Goal: Information Seeking & Learning: Learn about a topic

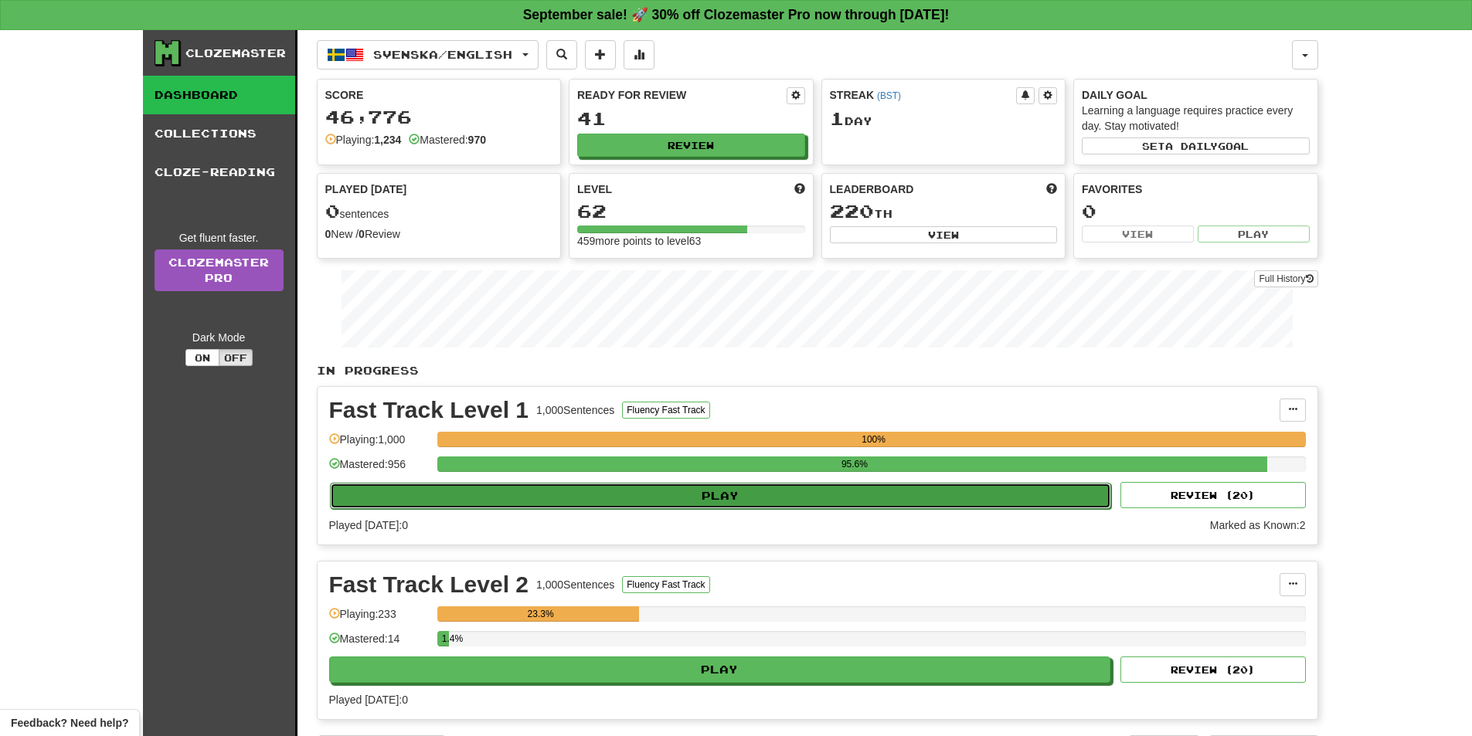
click at [771, 501] on button "Play" at bounding box center [721, 496] width 782 height 26
select select "**"
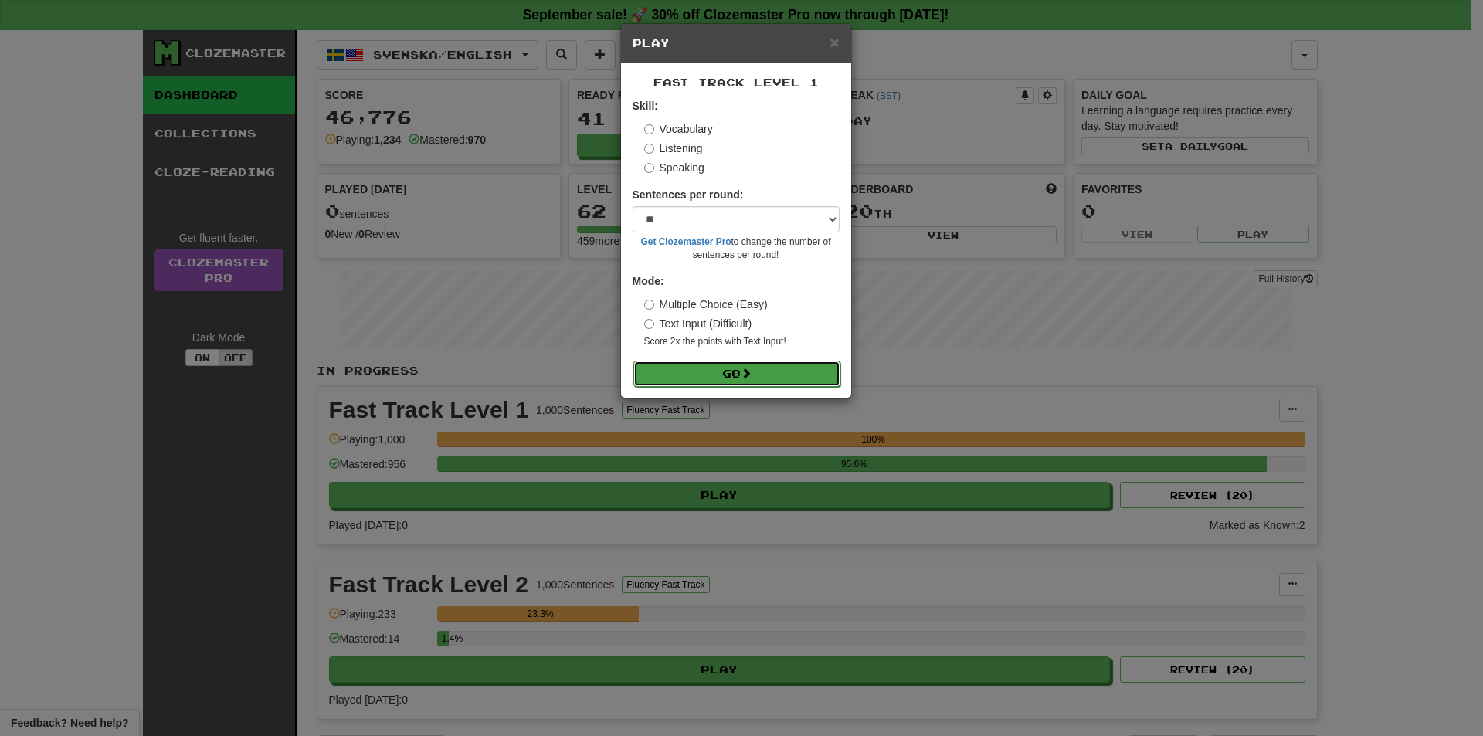
click at [725, 384] on button "Go" at bounding box center [736, 374] width 207 height 26
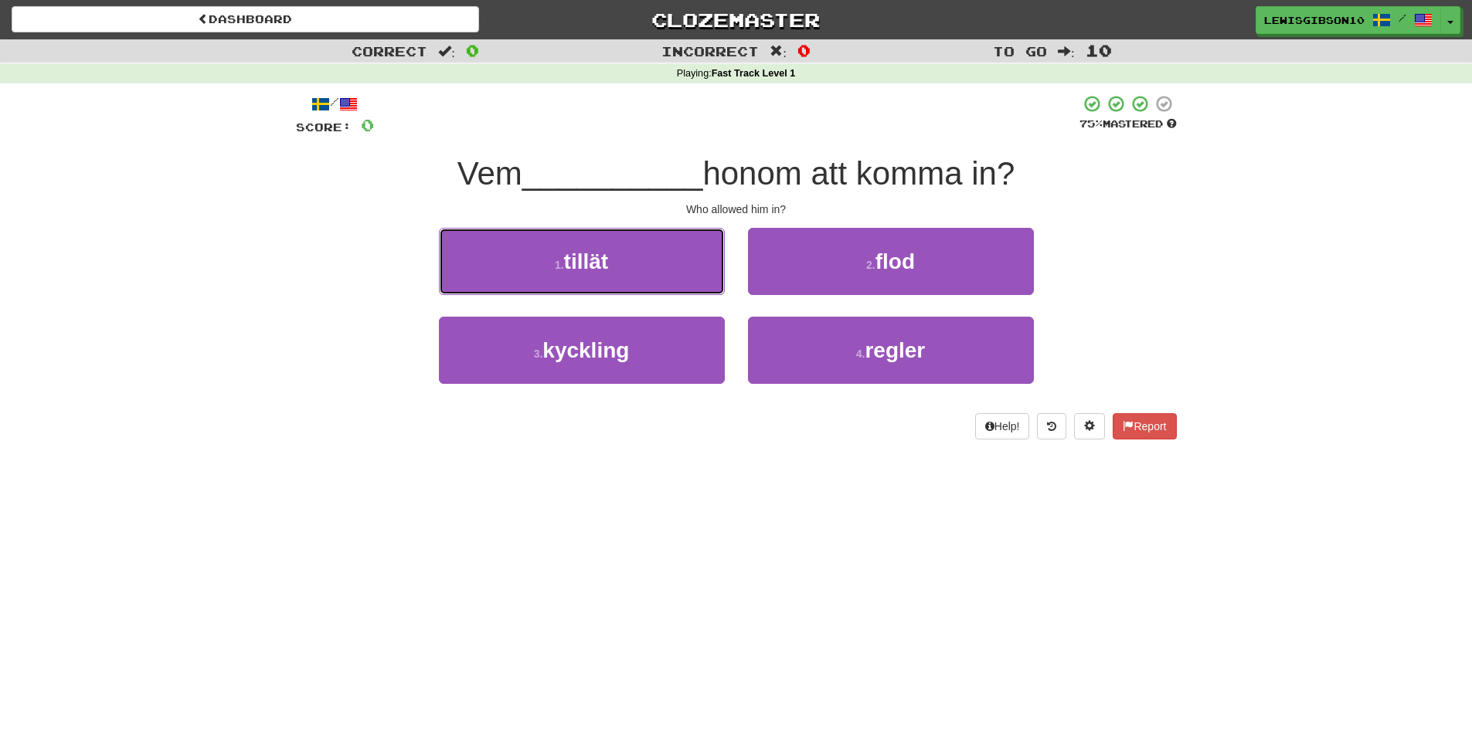
click at [659, 268] on button "1 . tillät" at bounding box center [582, 261] width 286 height 67
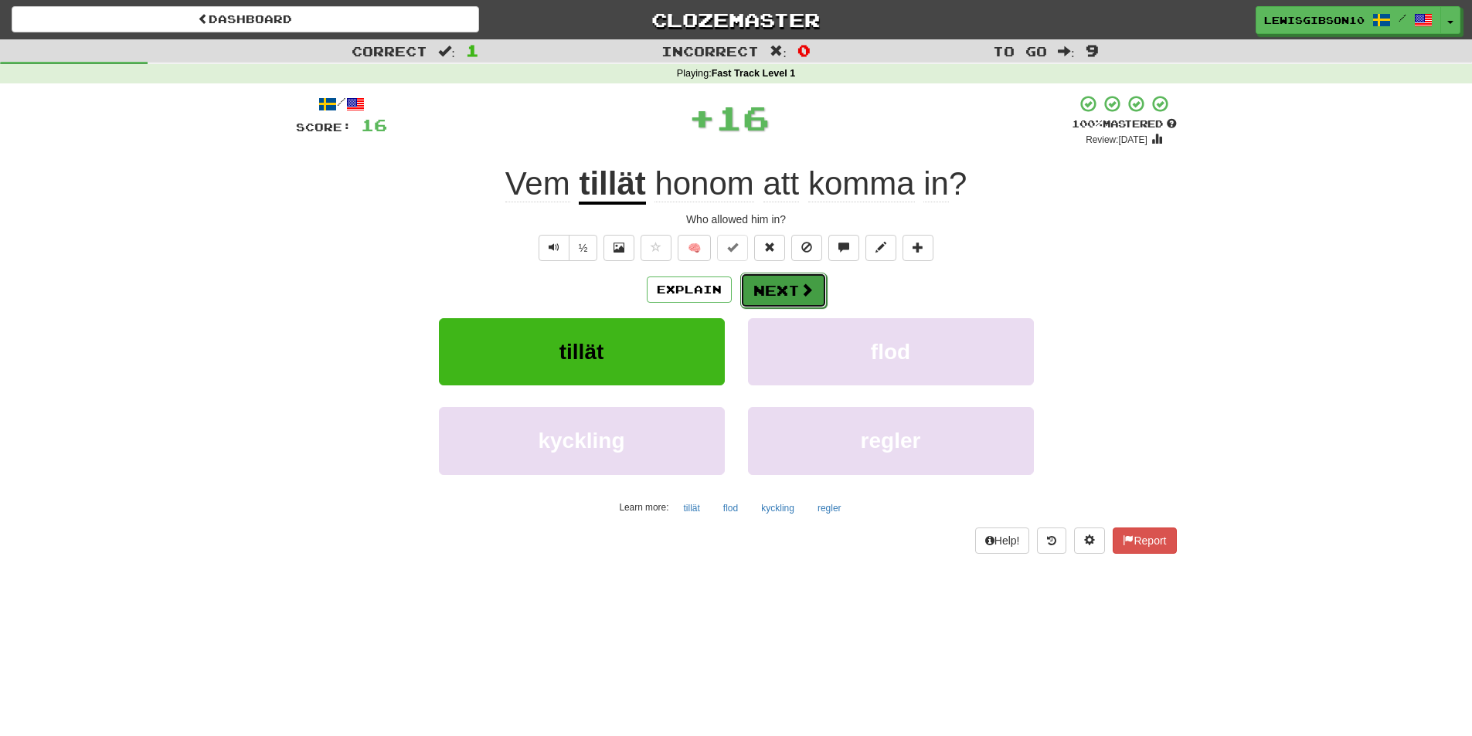
click at [779, 284] on button "Next" at bounding box center [783, 291] width 87 height 36
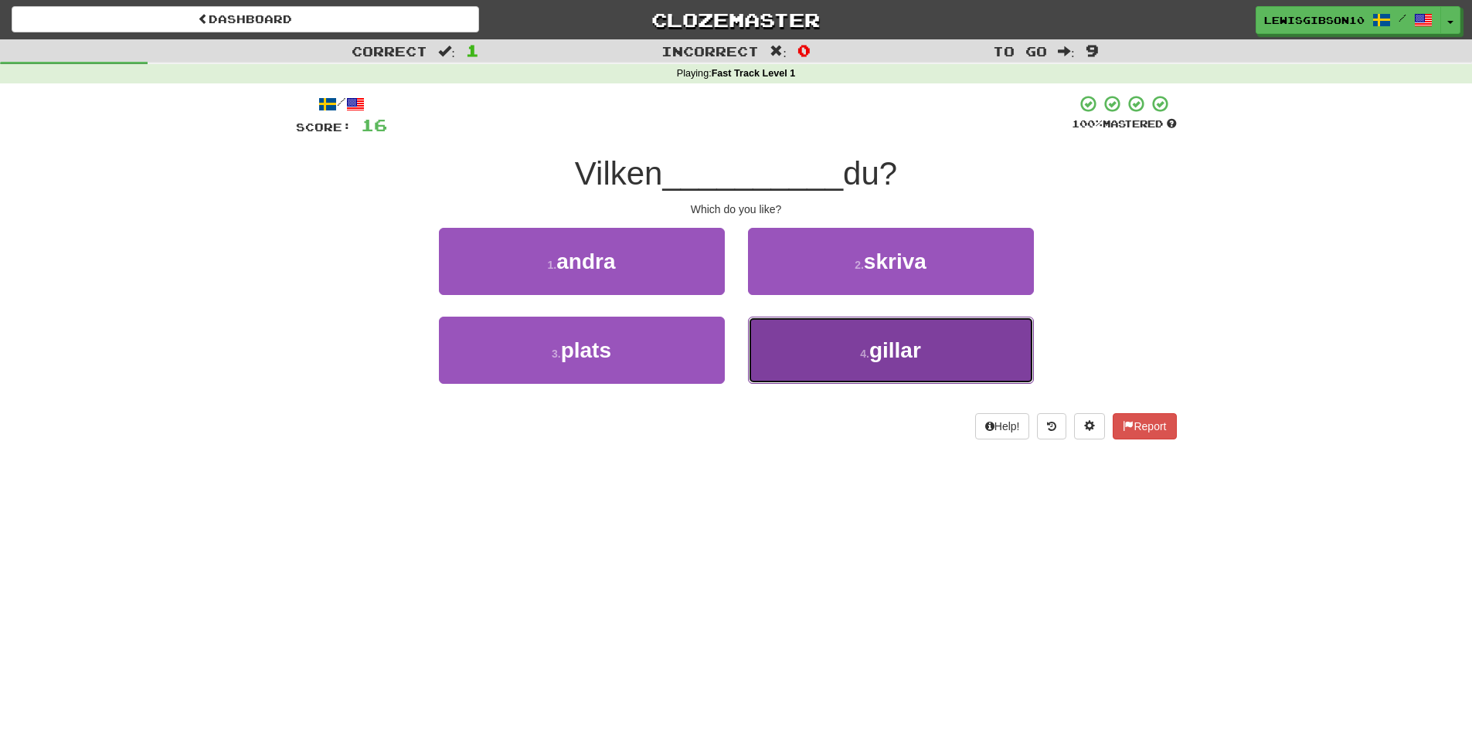
click at [813, 345] on button "4 . gillar" at bounding box center [891, 350] width 286 height 67
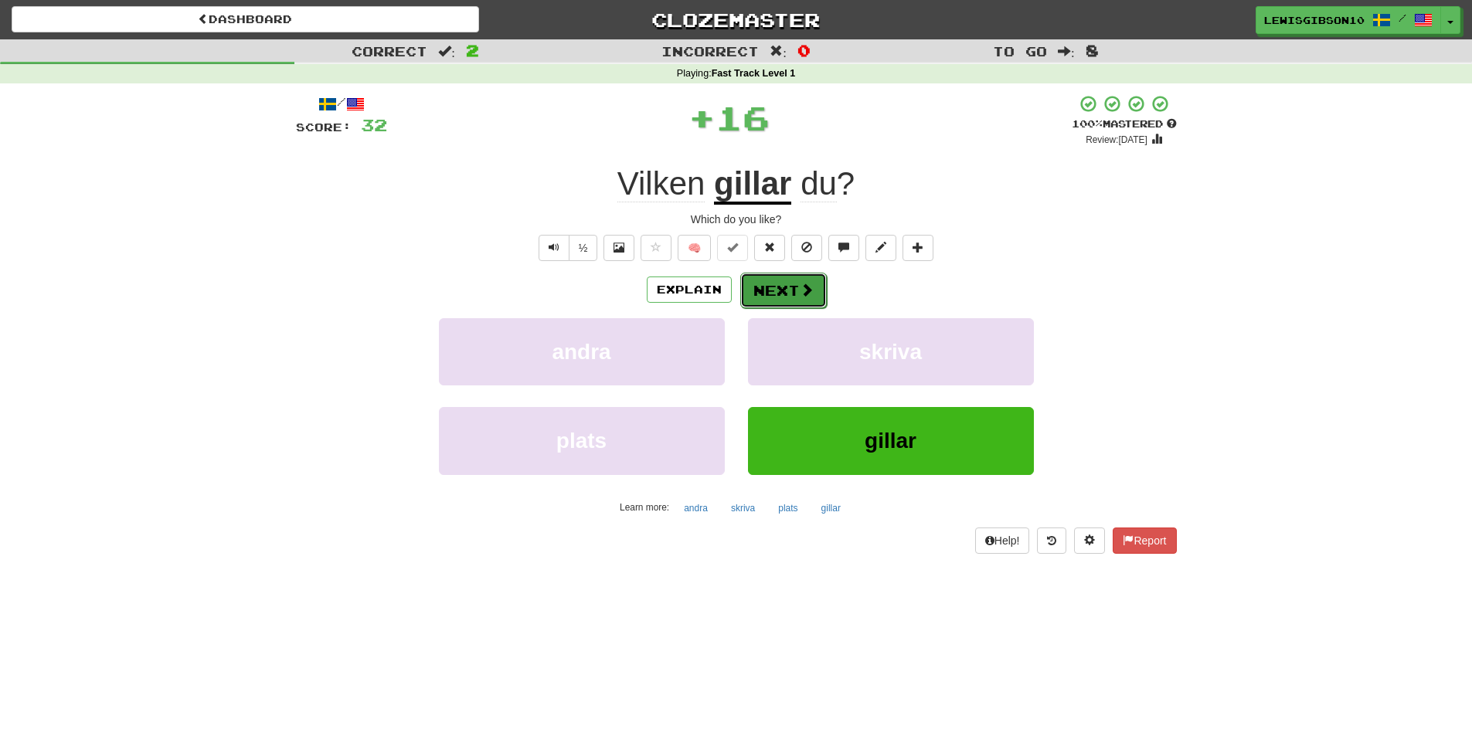
click at [787, 286] on button "Next" at bounding box center [783, 291] width 87 height 36
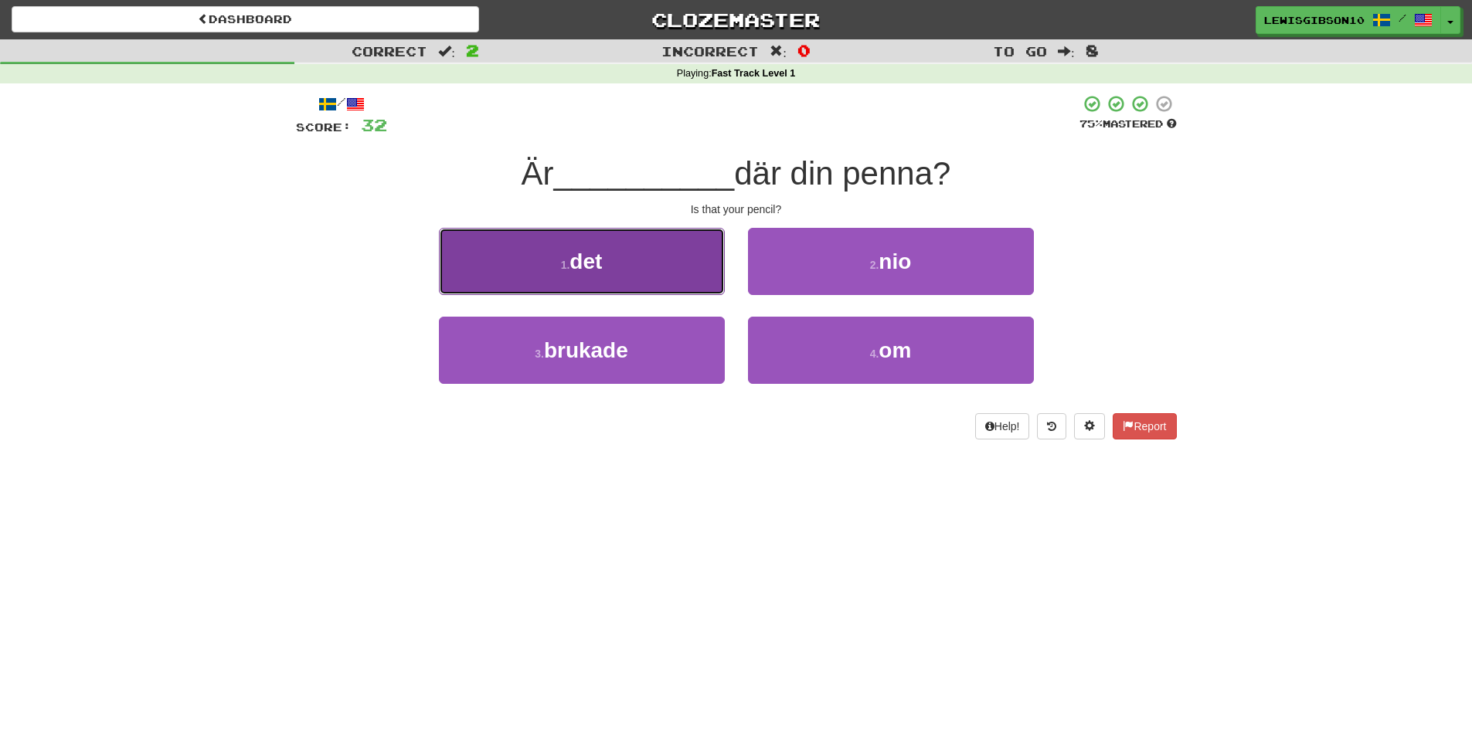
click at [680, 280] on button "1 . det" at bounding box center [582, 261] width 286 height 67
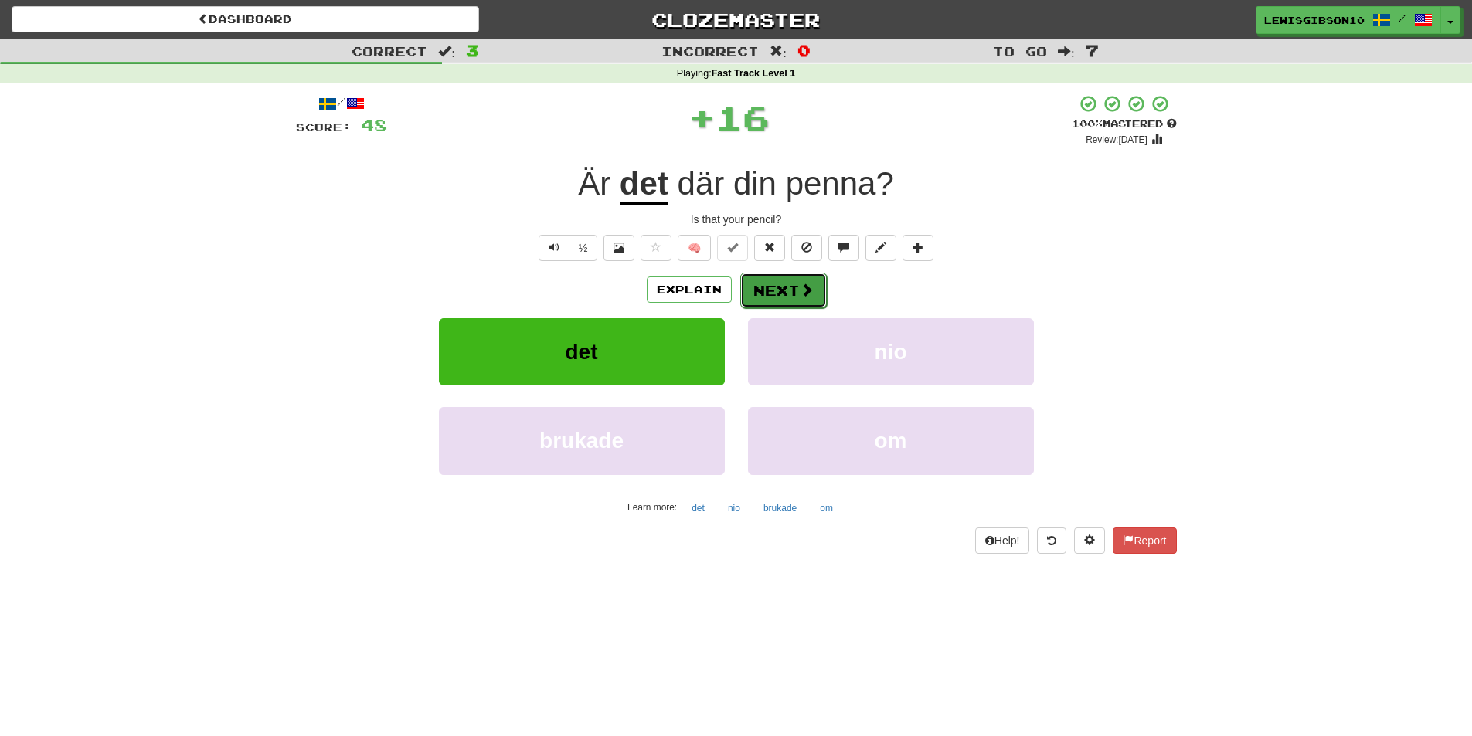
click at [786, 289] on button "Next" at bounding box center [783, 291] width 87 height 36
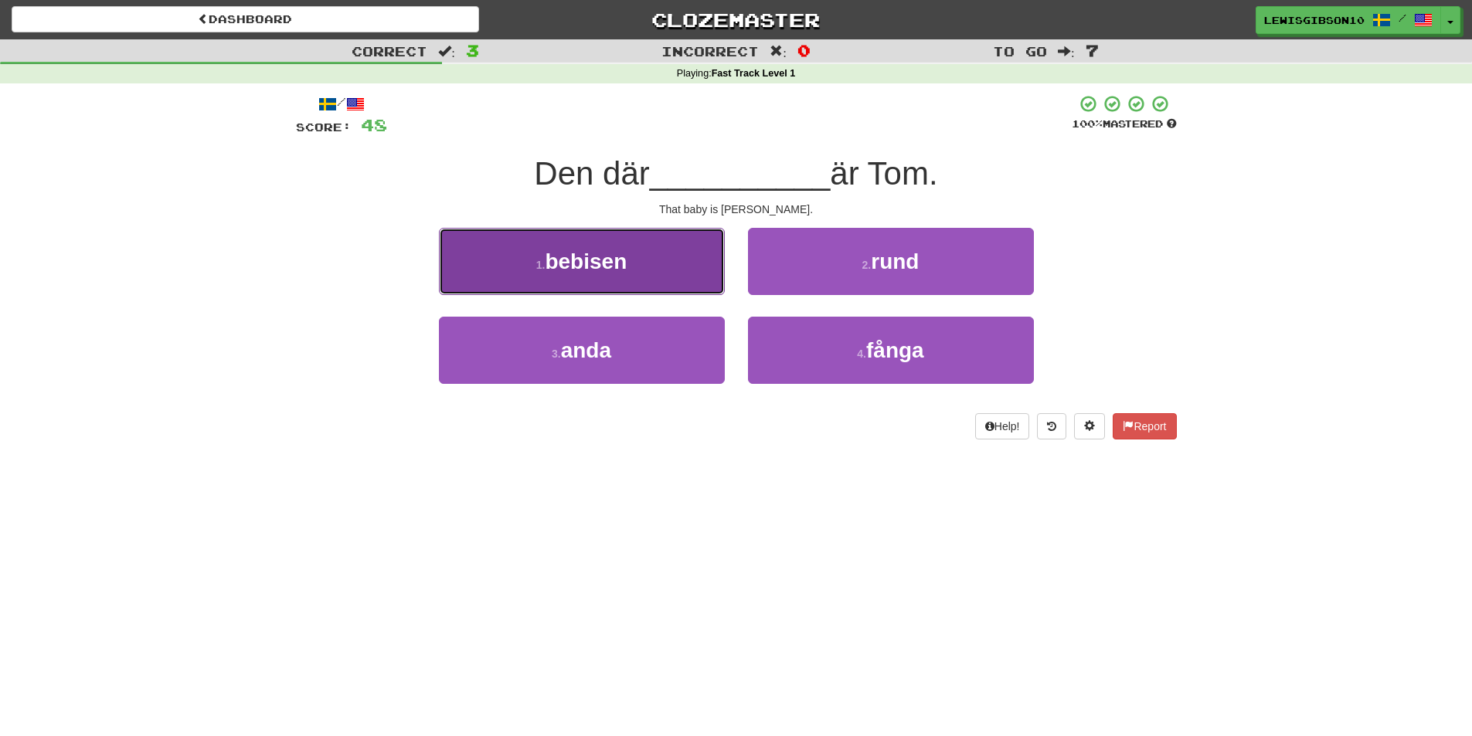
click at [674, 284] on button "1 . bebisen" at bounding box center [582, 261] width 286 height 67
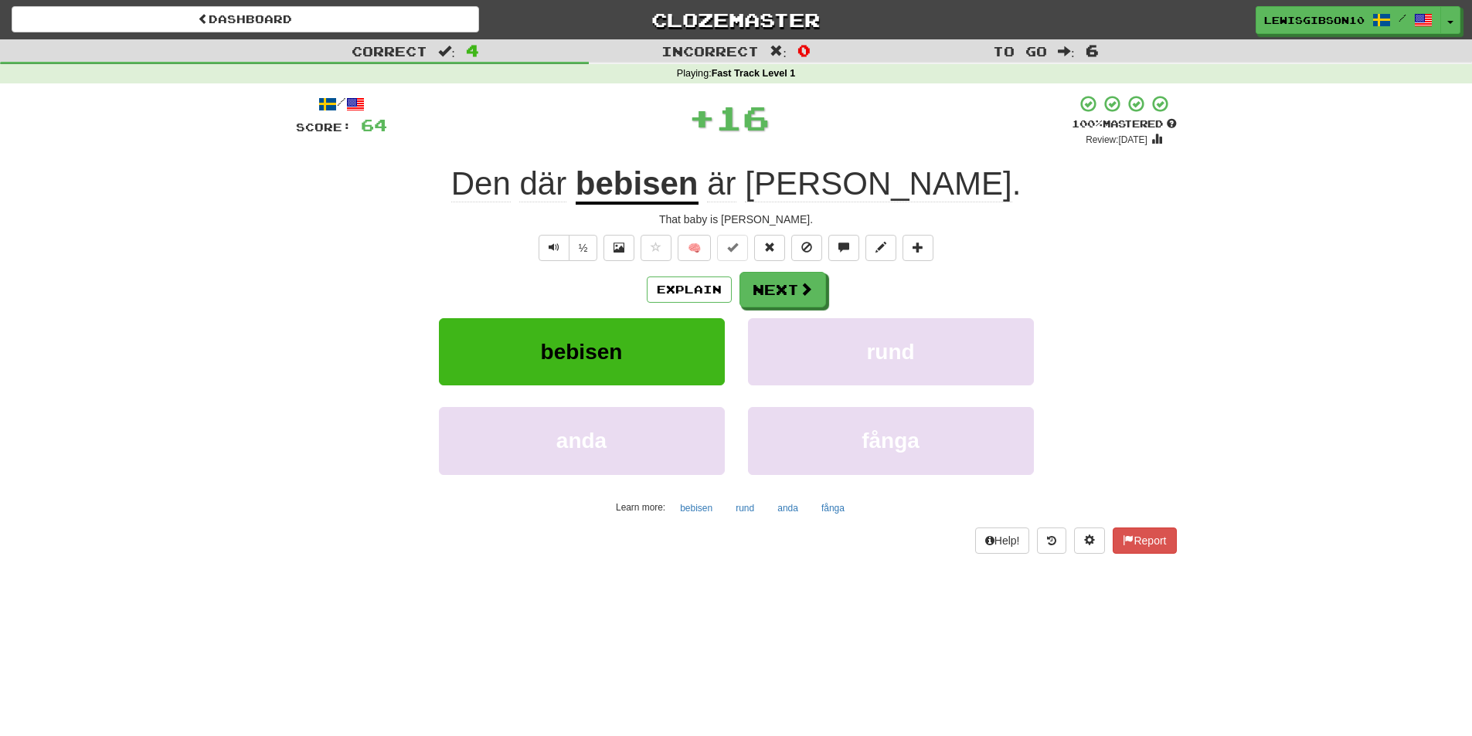
click at [779, 309] on div "Explain Next bebisen rund anda fånga Learn more: bebisen rund anda fånga" at bounding box center [736, 396] width 881 height 248
click at [770, 294] on button "Next" at bounding box center [783, 291] width 87 height 36
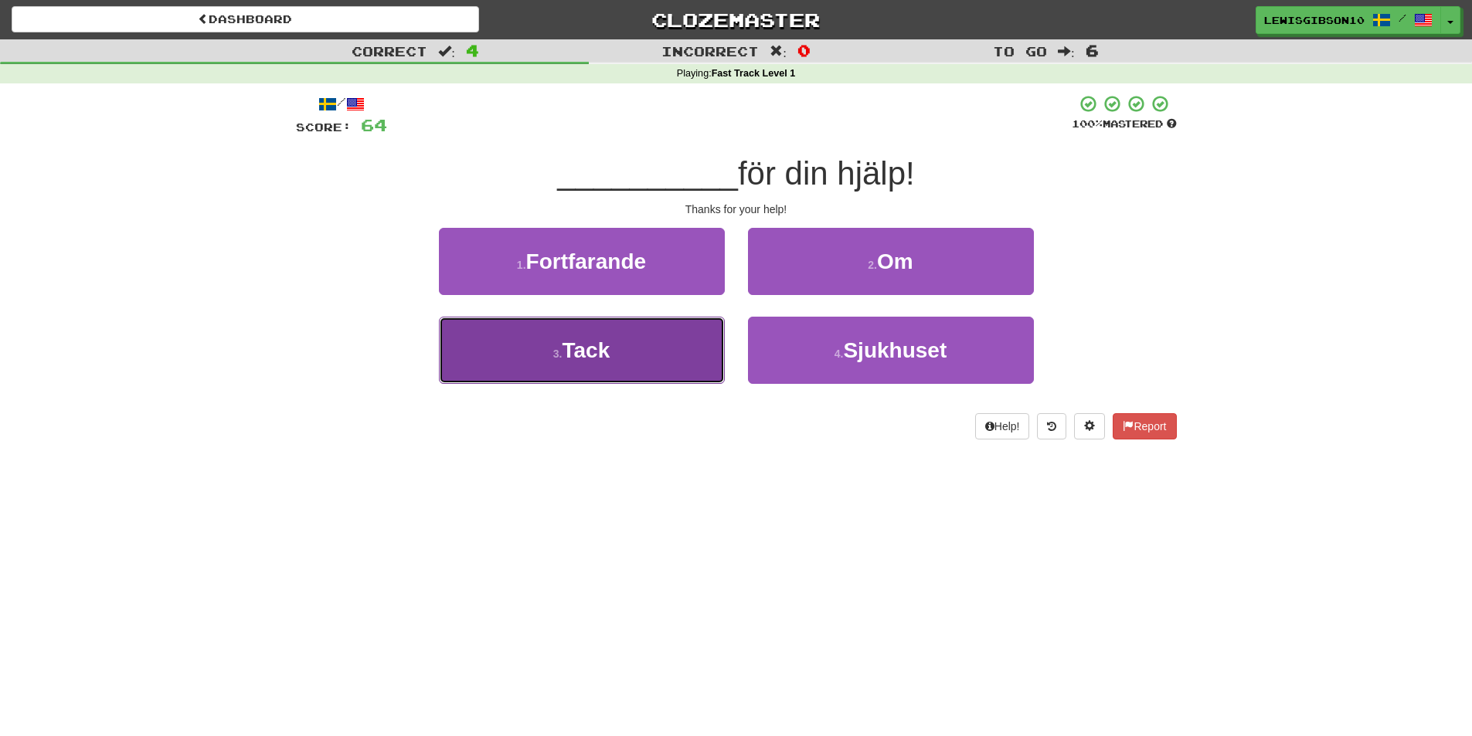
click at [684, 329] on button "3 . Tack" at bounding box center [582, 350] width 286 height 67
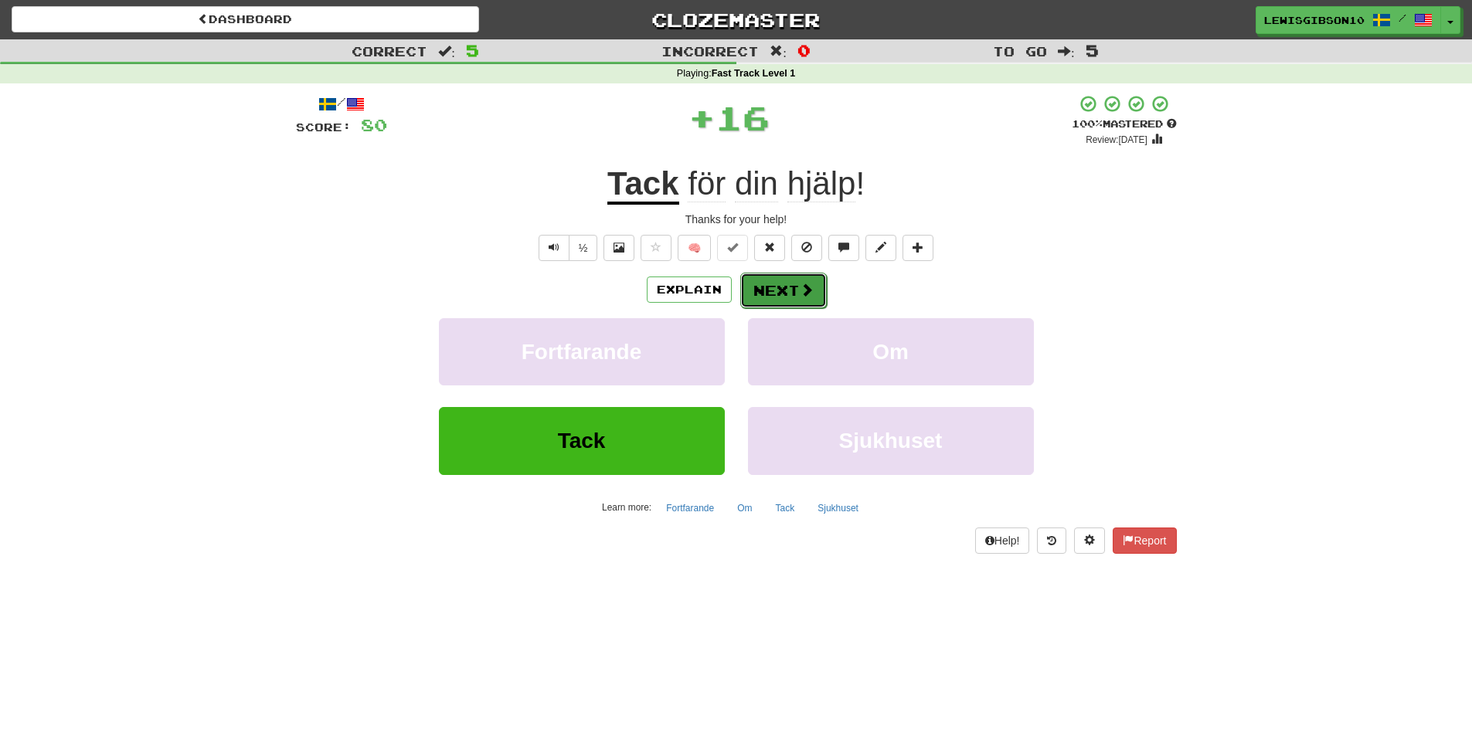
click at [762, 287] on button "Next" at bounding box center [783, 291] width 87 height 36
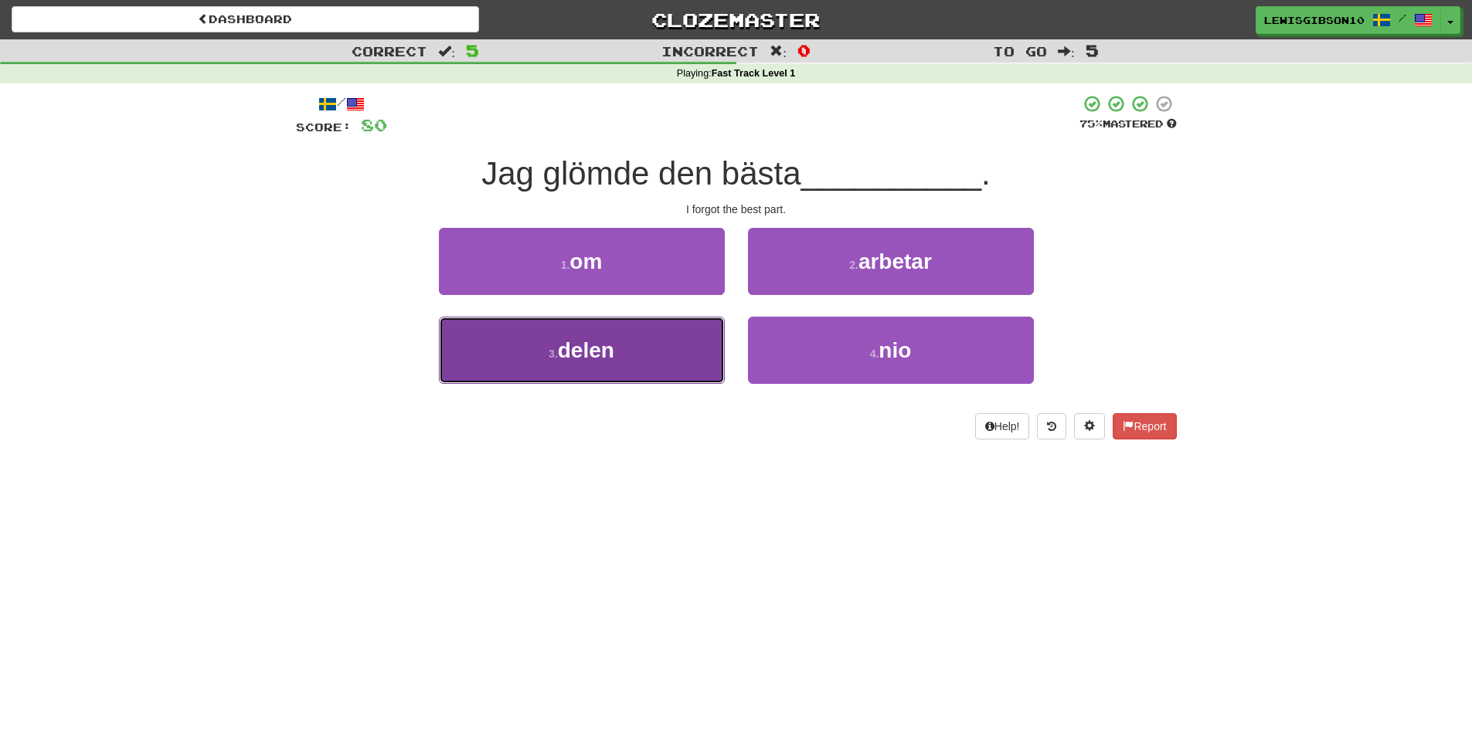
click at [684, 344] on button "3 . delen" at bounding box center [582, 350] width 286 height 67
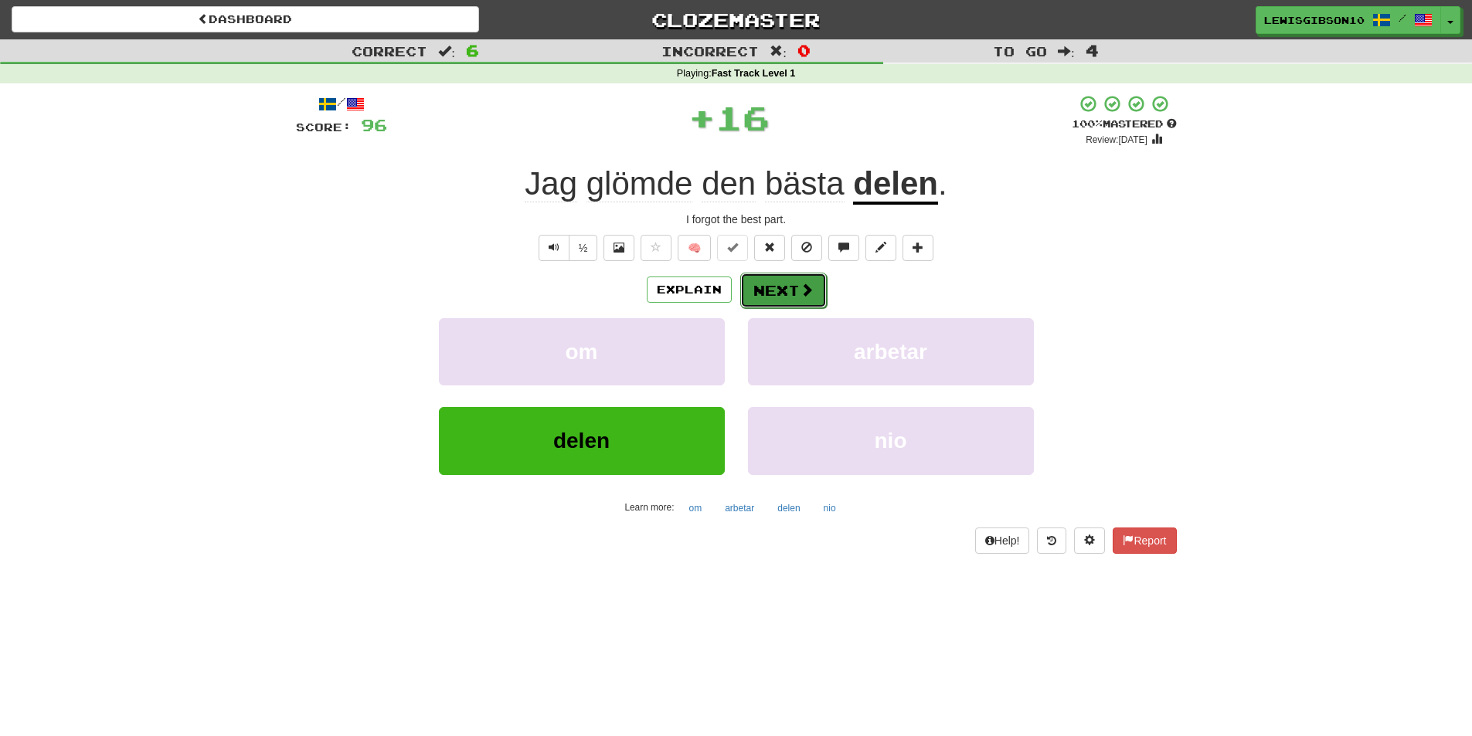
click at [801, 290] on span at bounding box center [807, 290] width 14 height 14
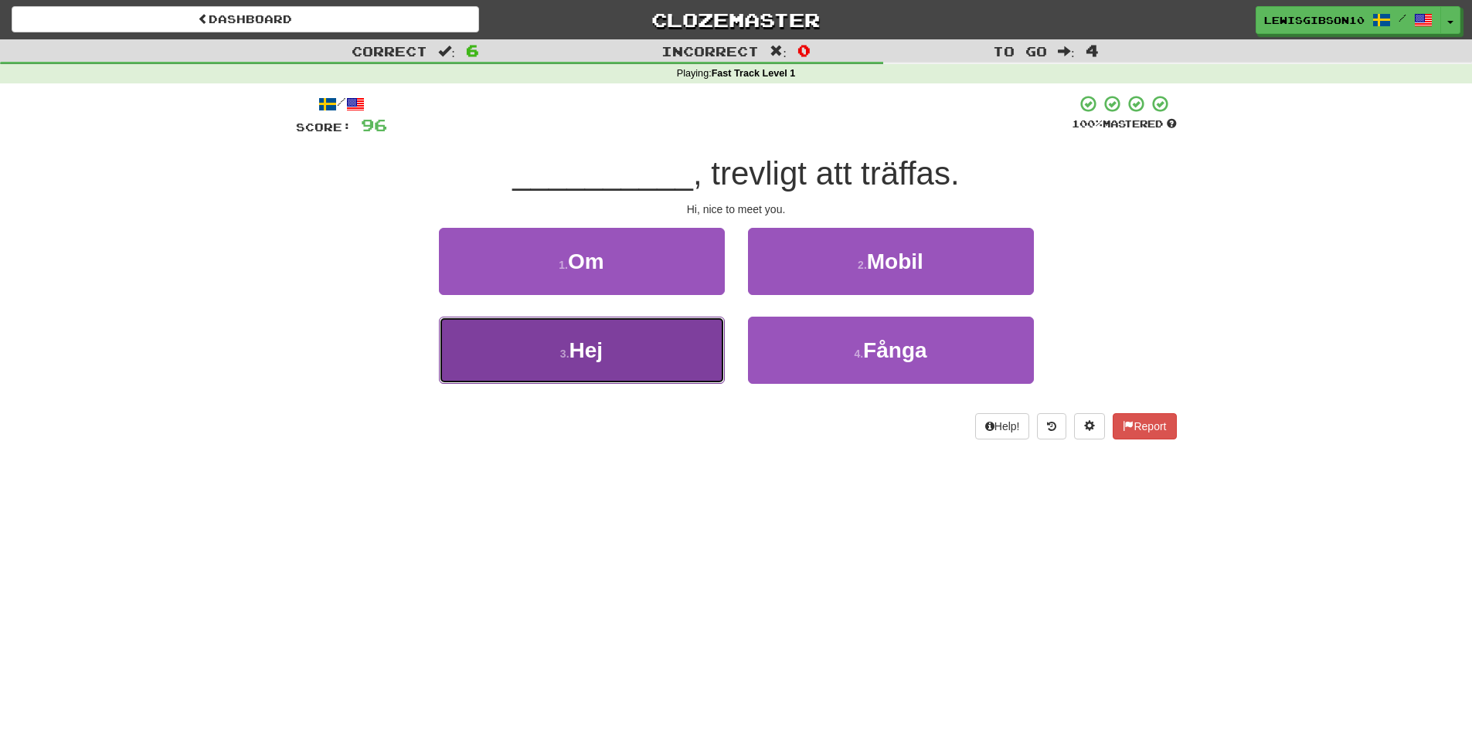
click at [687, 334] on button "3 . Hej" at bounding box center [582, 350] width 286 height 67
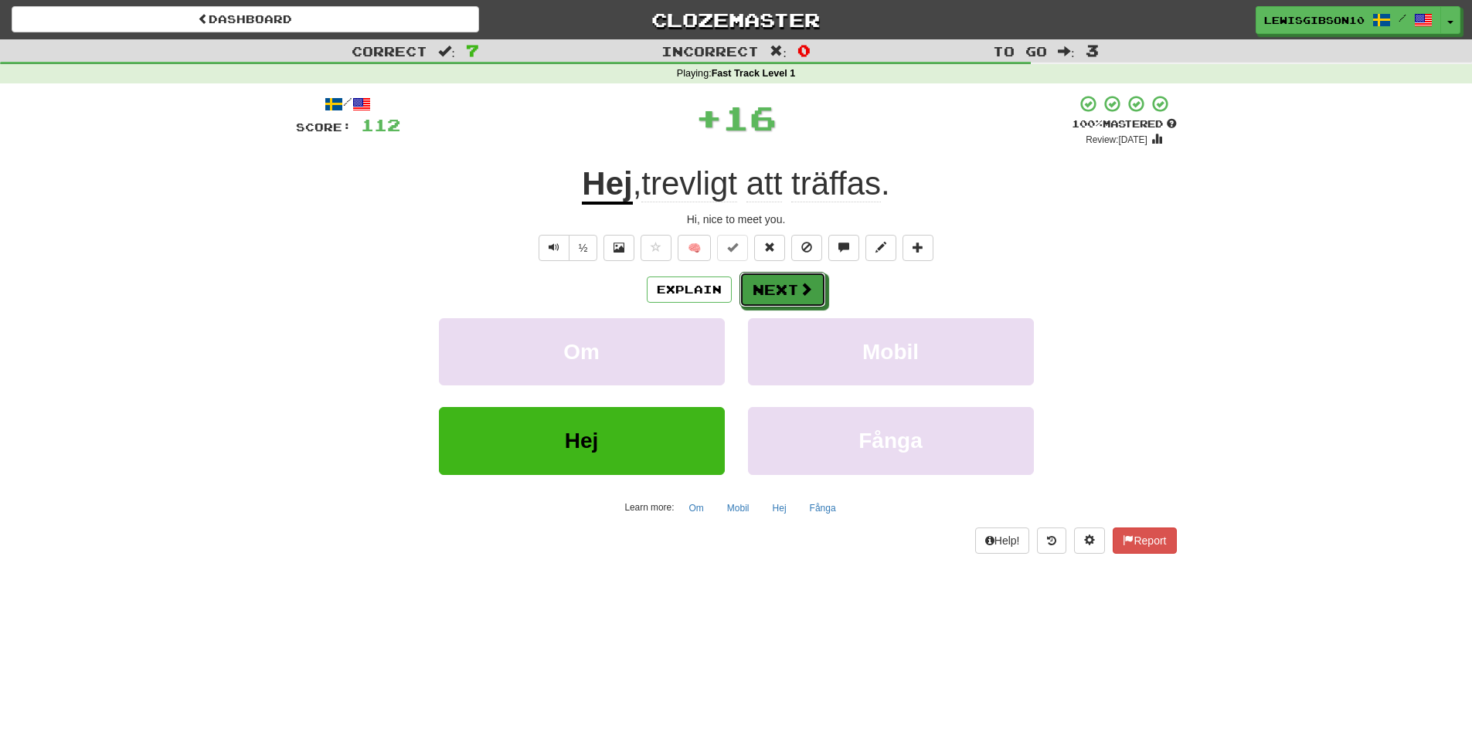
drag, startPoint x: 708, startPoint y: 310, endPoint x: 793, endPoint y: 280, distance: 90.9
click at [793, 280] on button "Next" at bounding box center [783, 291] width 87 height 36
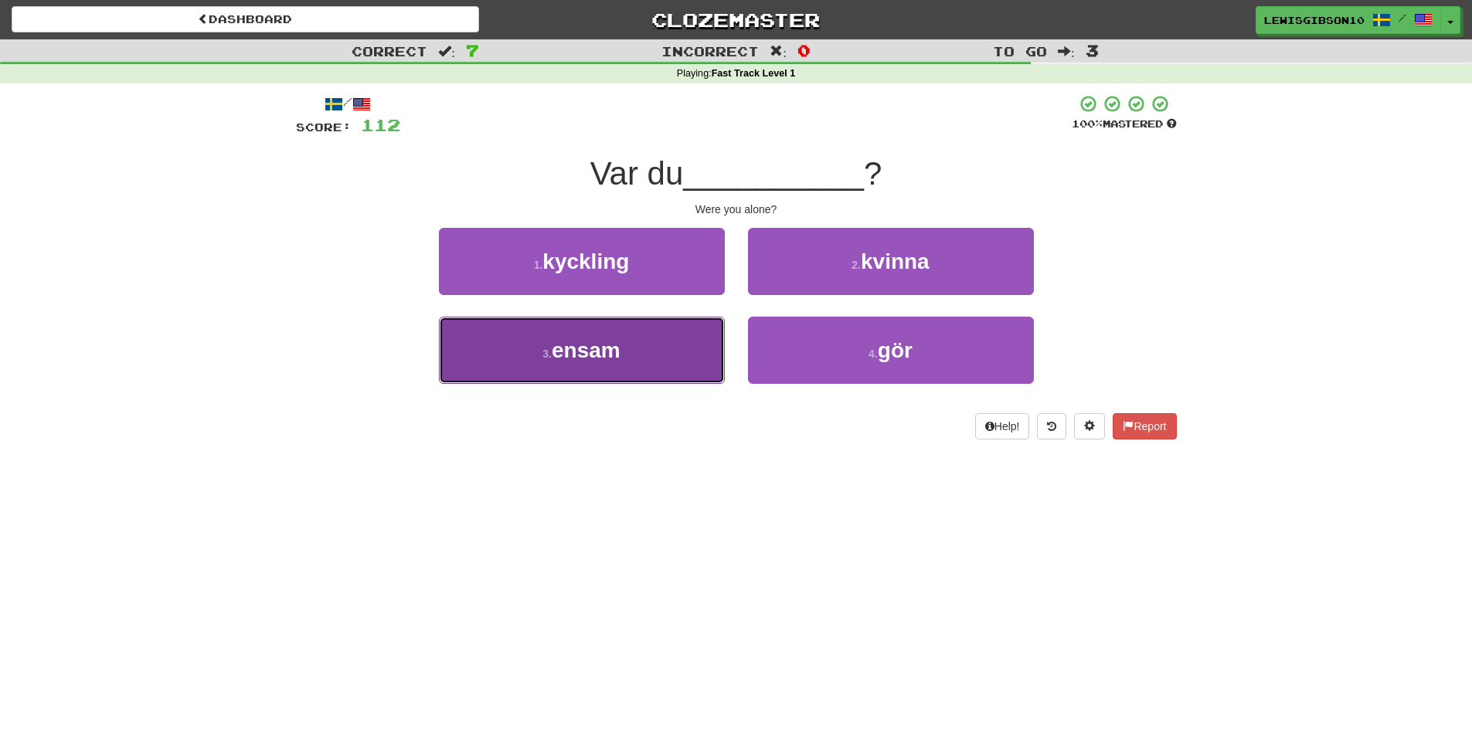
click at [703, 331] on button "3 . ensam" at bounding box center [582, 350] width 286 height 67
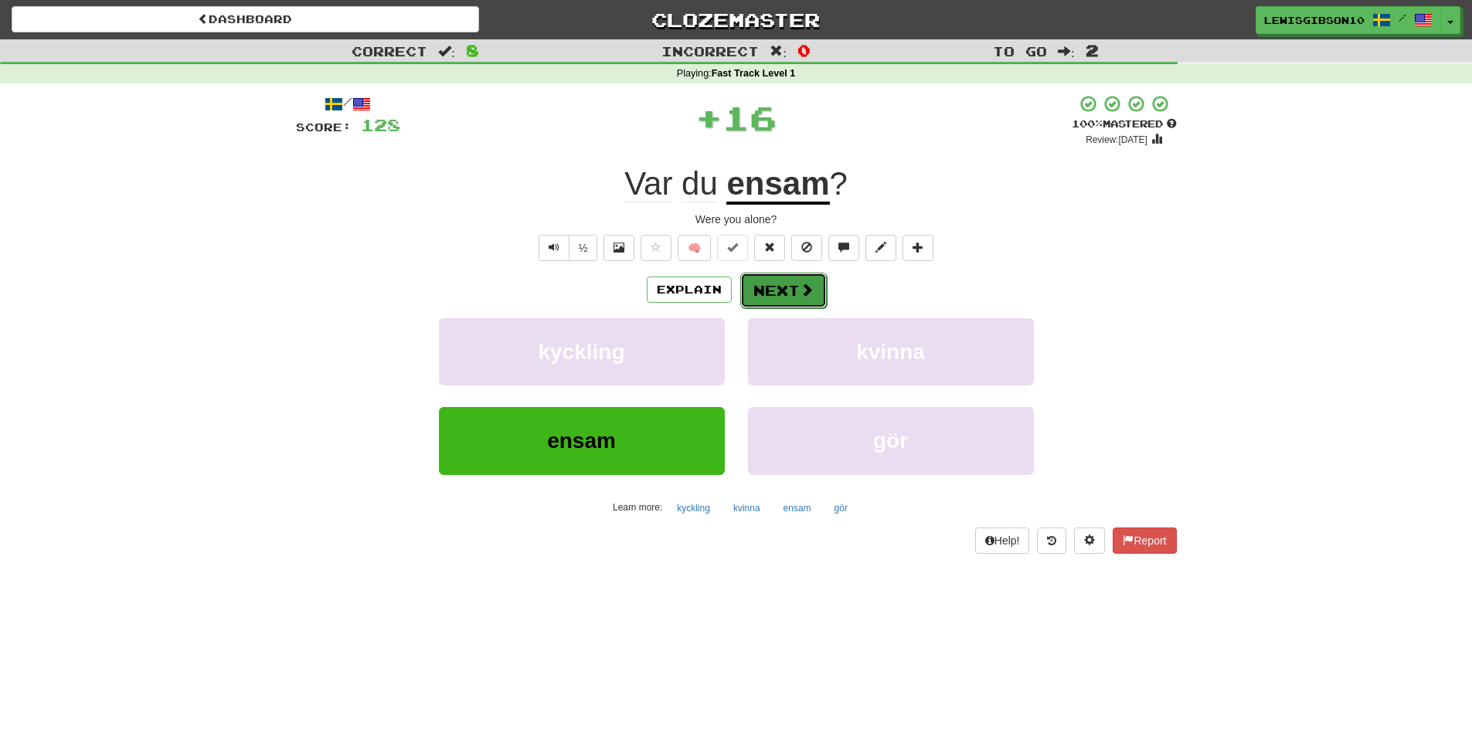
click at [802, 288] on span at bounding box center [807, 290] width 14 height 14
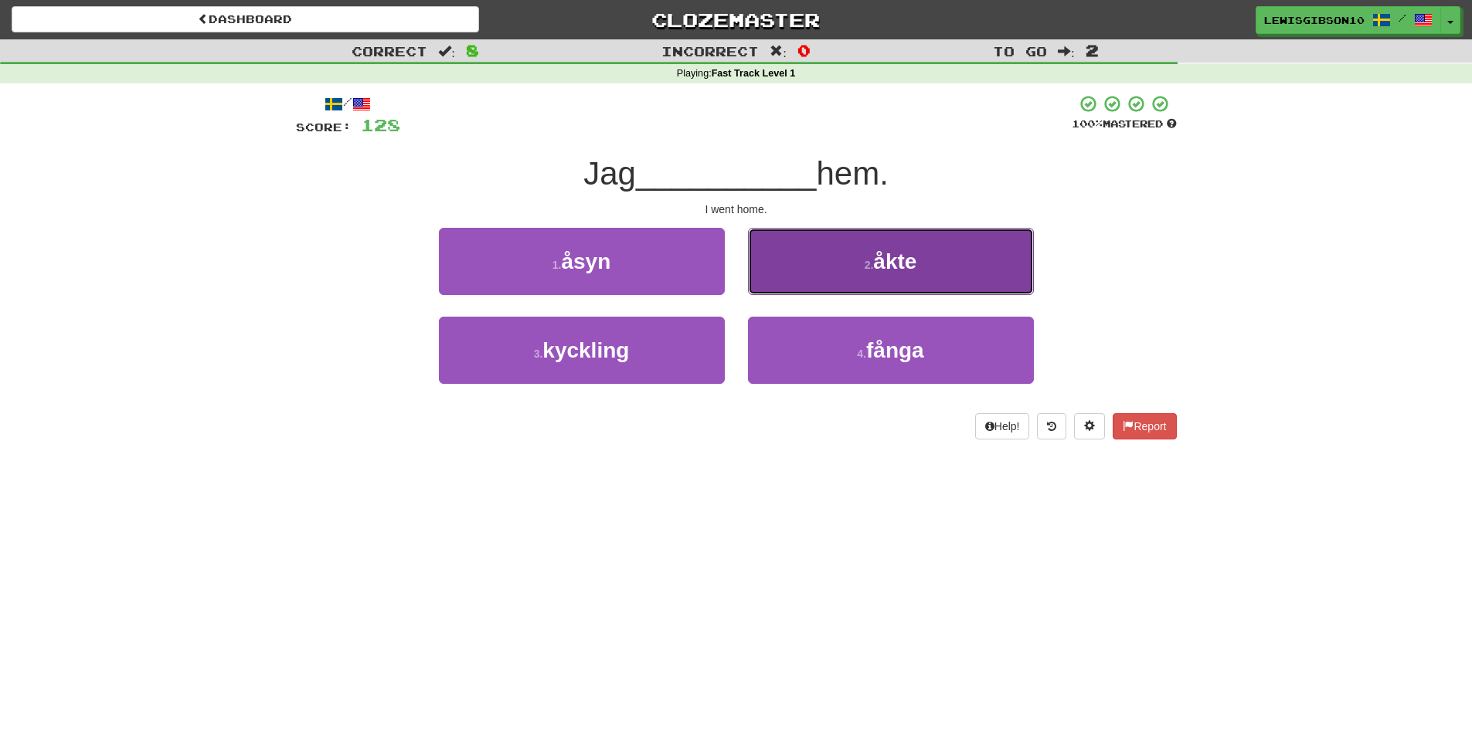
click at [821, 270] on button "2 . åkte" at bounding box center [891, 261] width 286 height 67
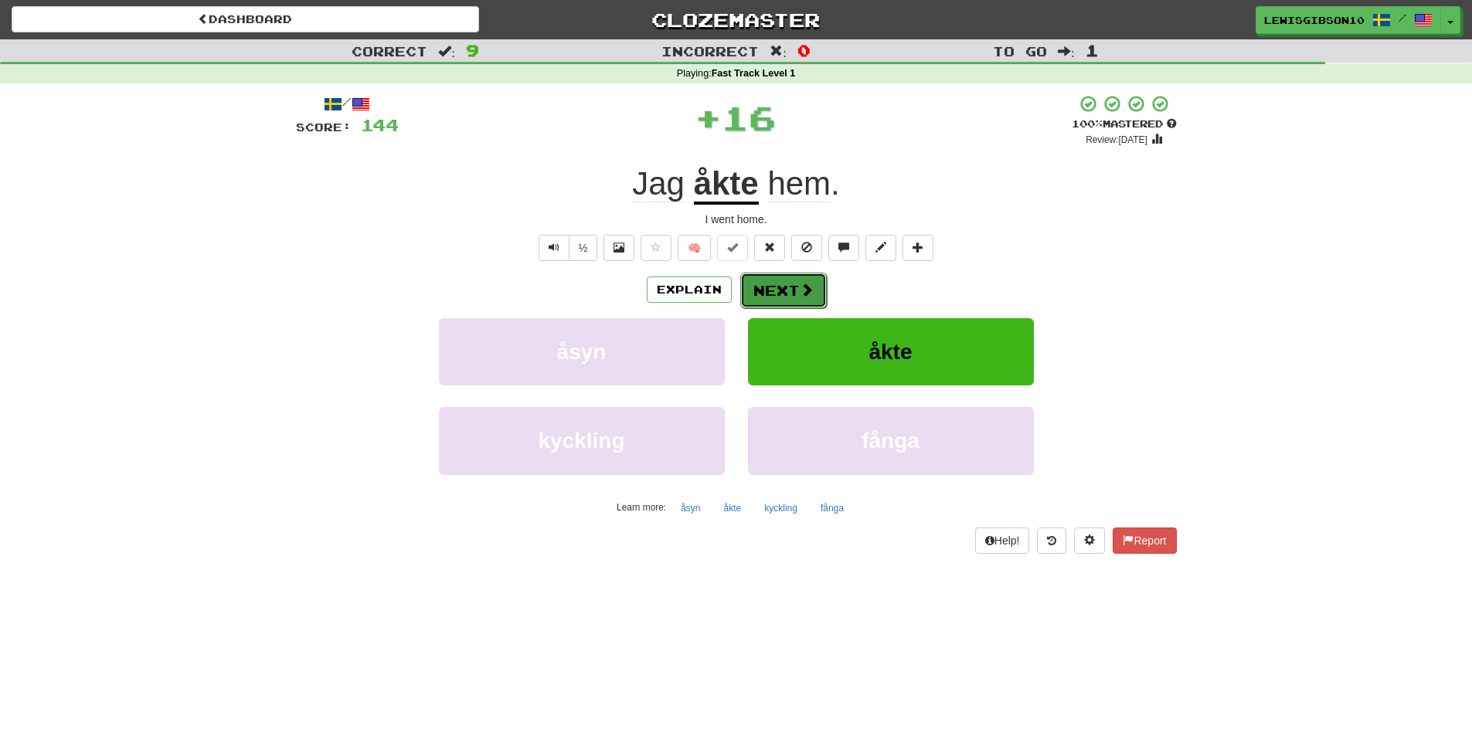
click at [782, 283] on button "Next" at bounding box center [783, 291] width 87 height 36
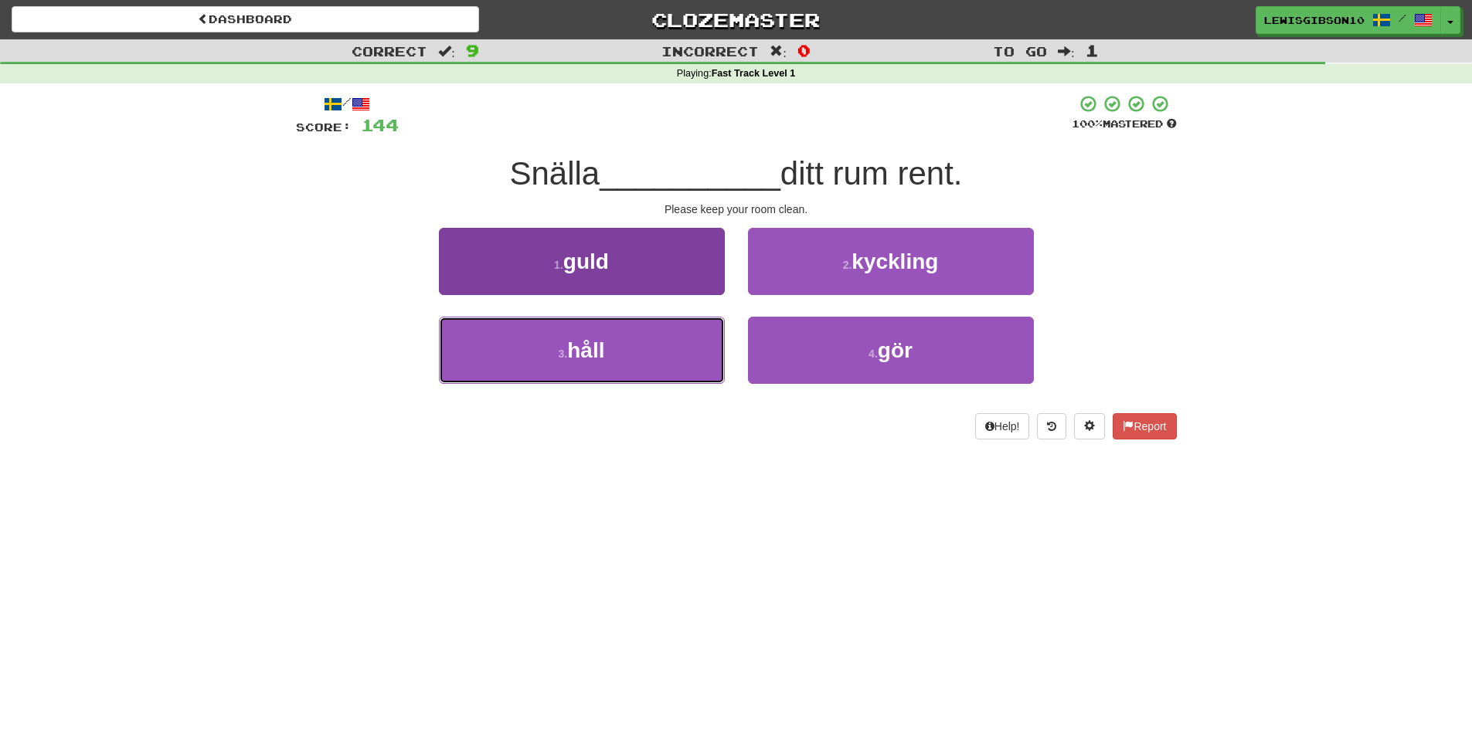
click at [651, 341] on button "3 . håll" at bounding box center [582, 350] width 286 height 67
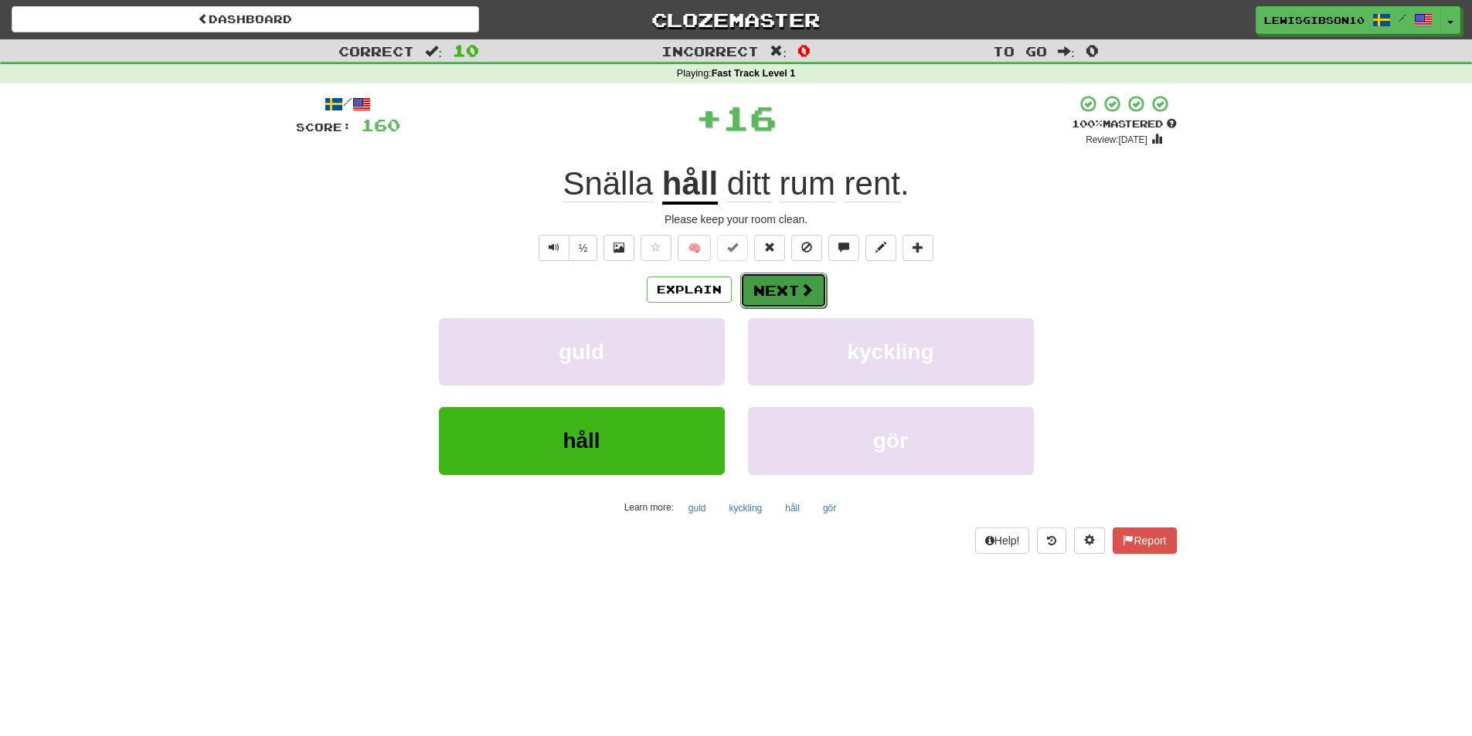
click at [783, 279] on button "Next" at bounding box center [783, 291] width 87 height 36
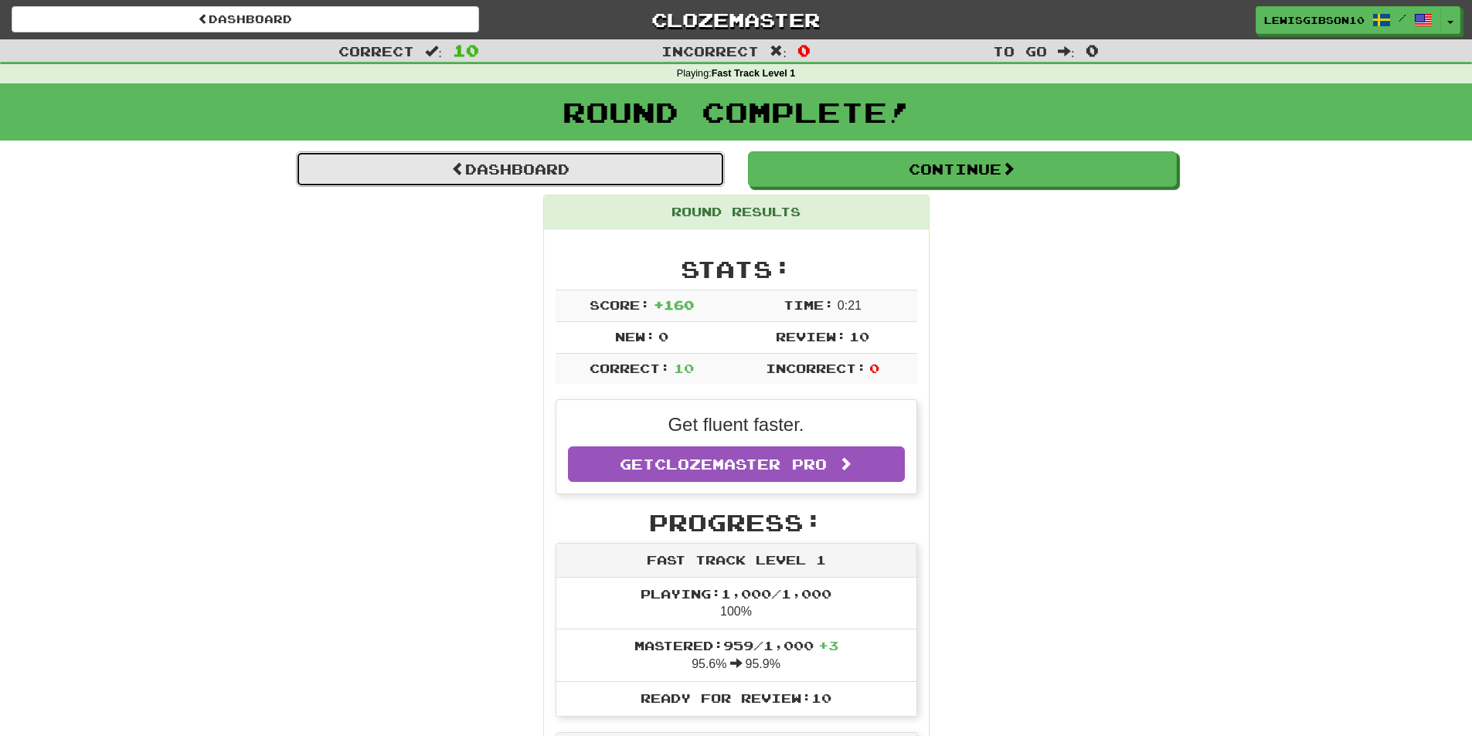
click at [653, 171] on link "Dashboard" at bounding box center [510, 169] width 429 height 36
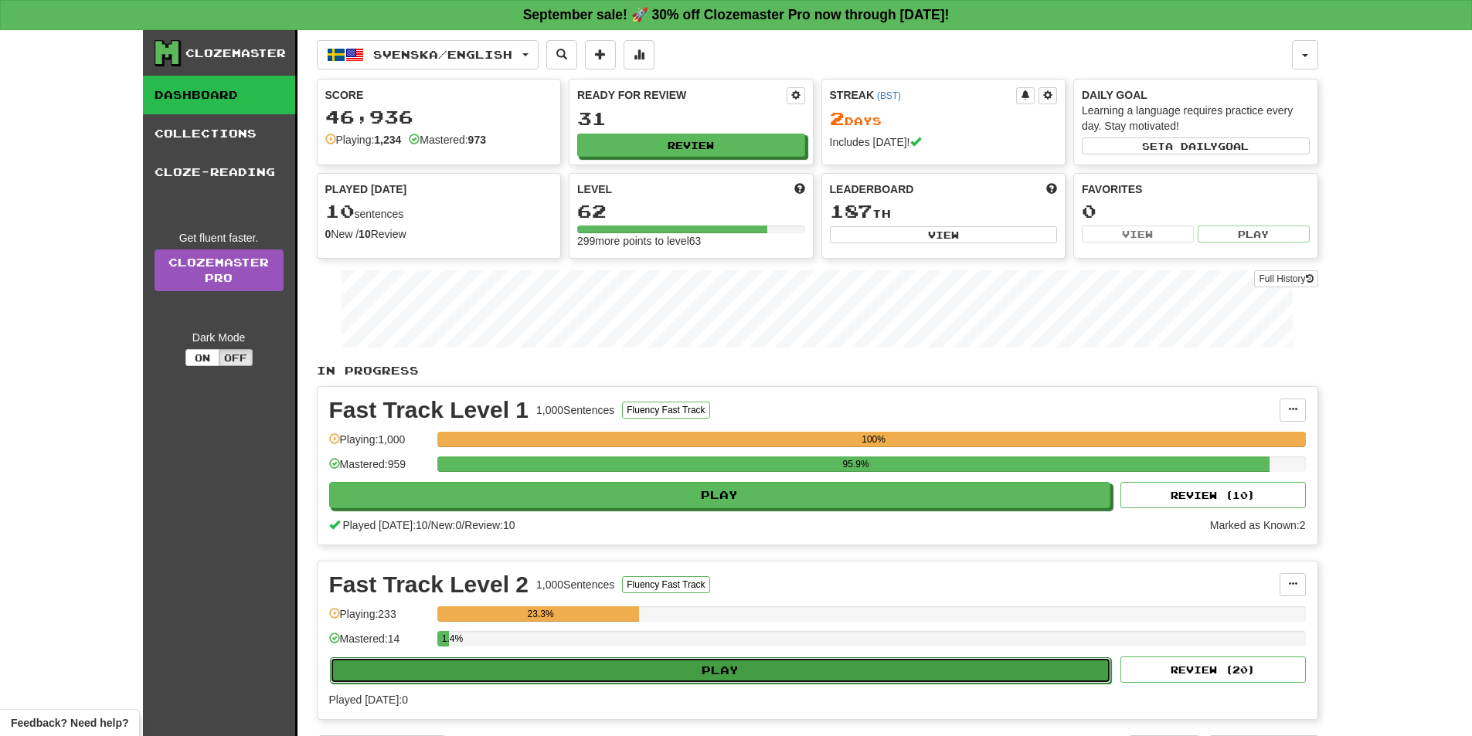
click at [775, 656] on div "Fast Track Level 2 1,000 Sentences Fluency Fast Track Manage Sentences Unpin fr…" at bounding box center [817, 641] width 1000 height 158
click at [759, 668] on button "Play" at bounding box center [721, 670] width 782 height 26
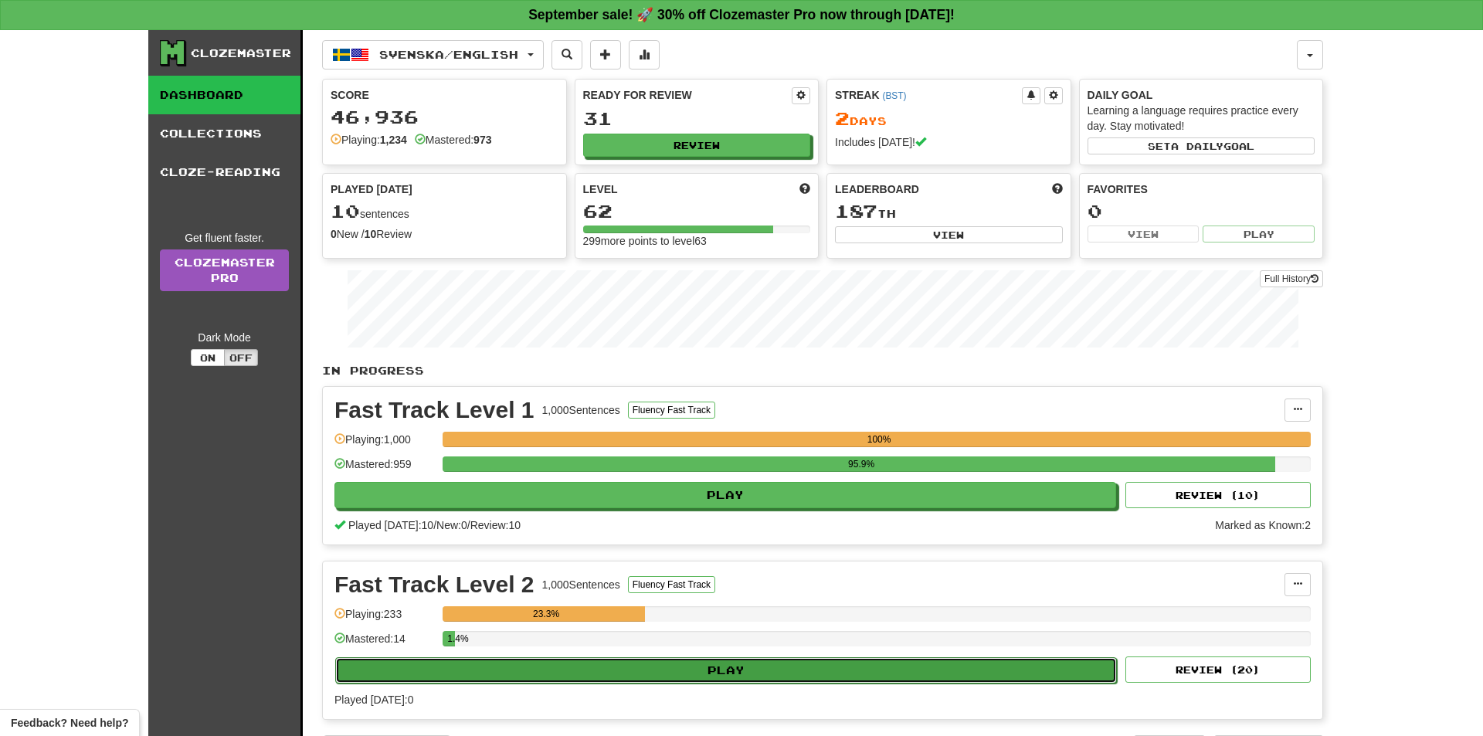
select select "**"
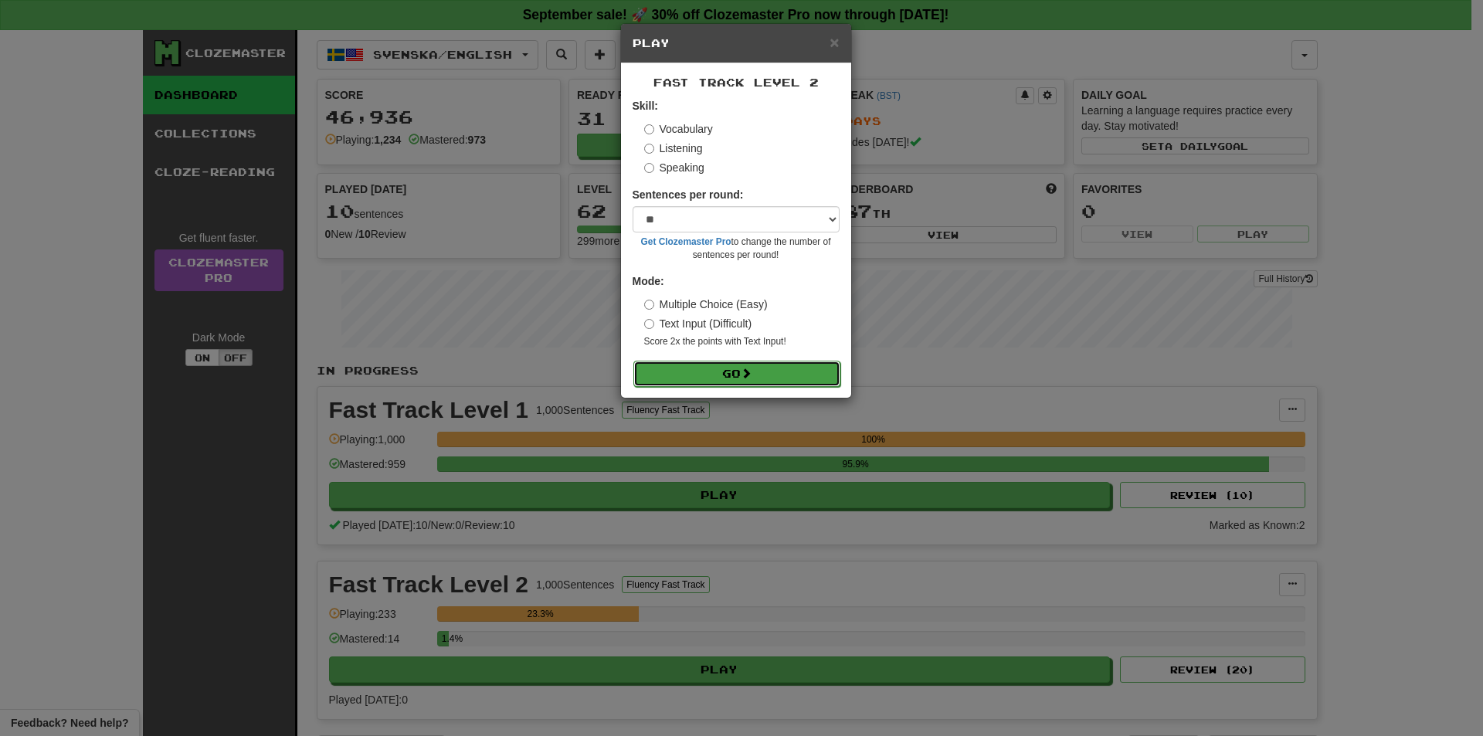
click at [737, 374] on button "Go" at bounding box center [736, 374] width 207 height 26
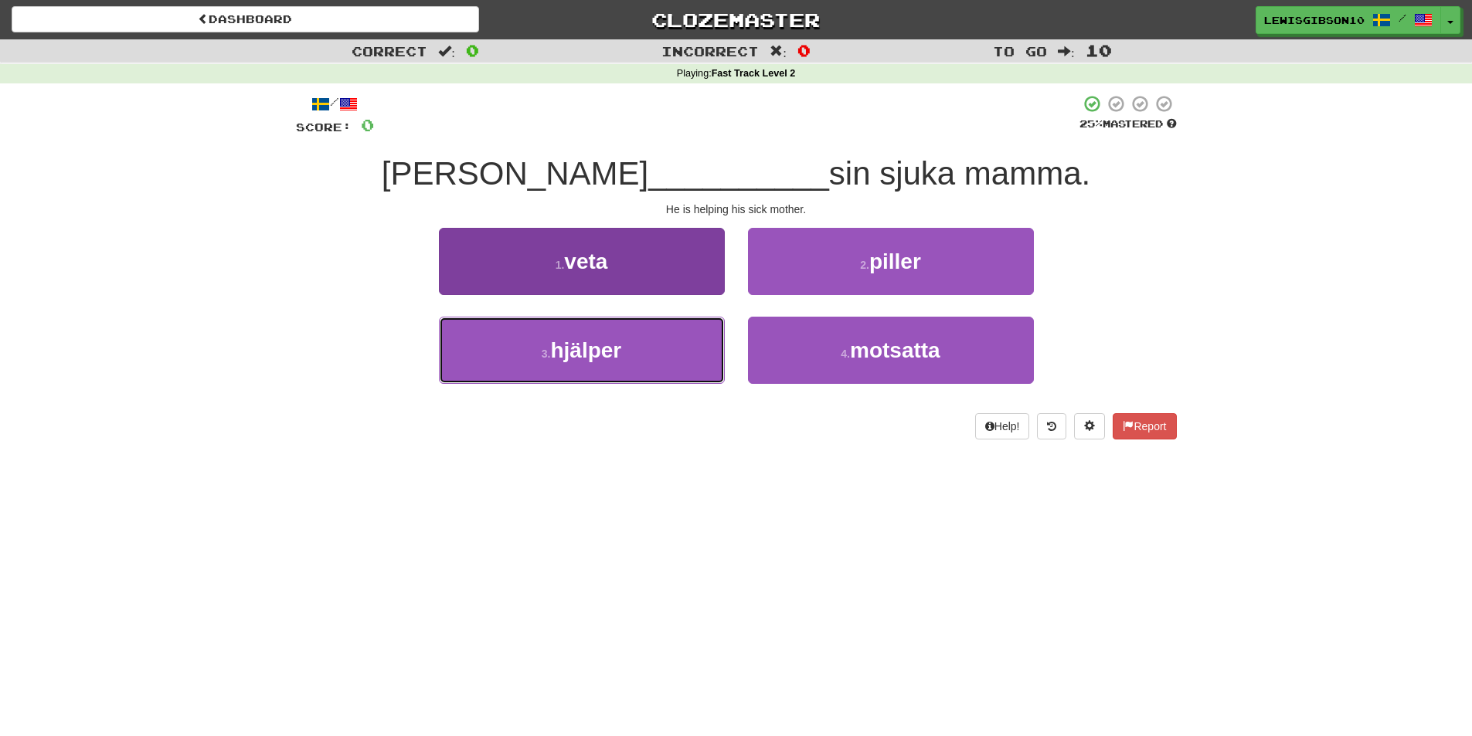
click at [664, 348] on button "3 . hjälper" at bounding box center [582, 350] width 286 height 67
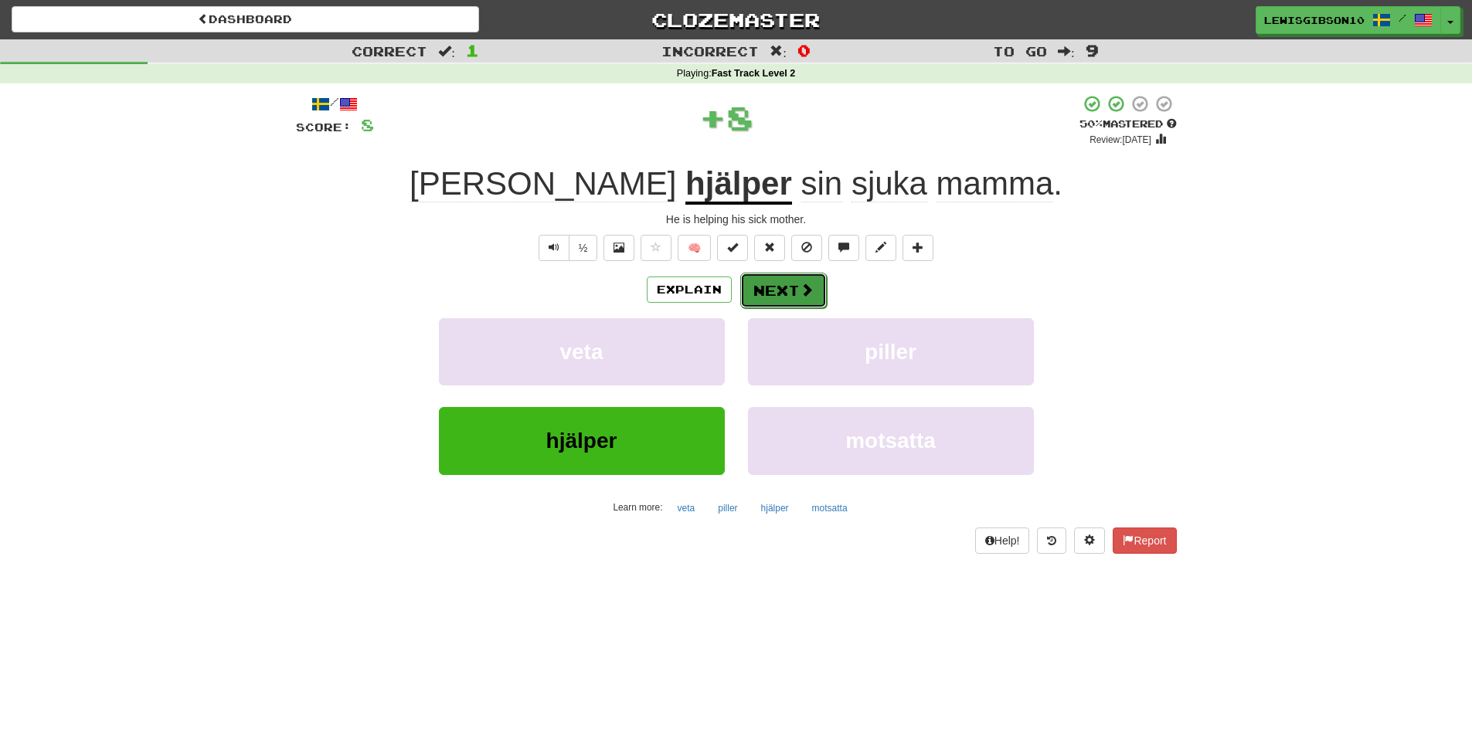
click at [767, 287] on button "Next" at bounding box center [783, 291] width 87 height 36
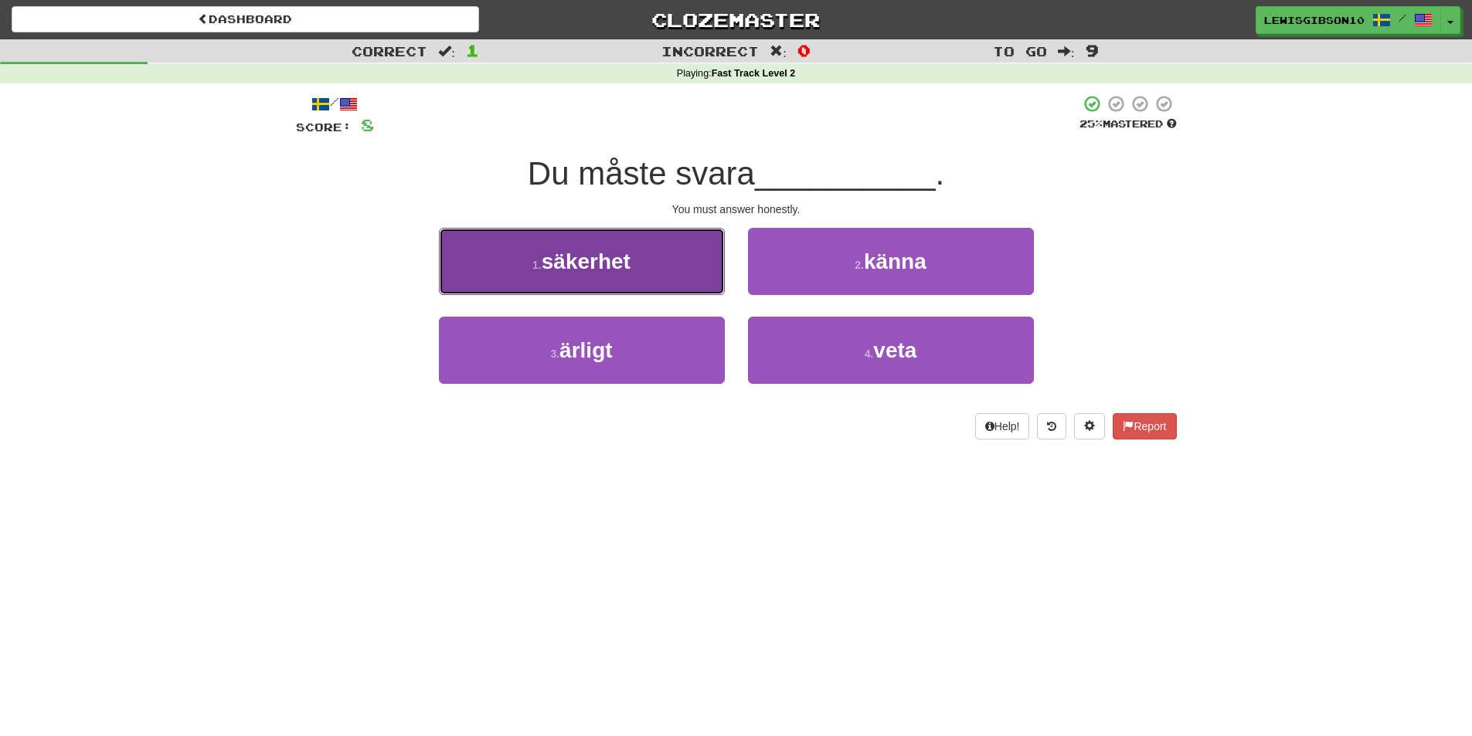
click at [670, 283] on button "1 . säkerhet" at bounding box center [582, 261] width 286 height 67
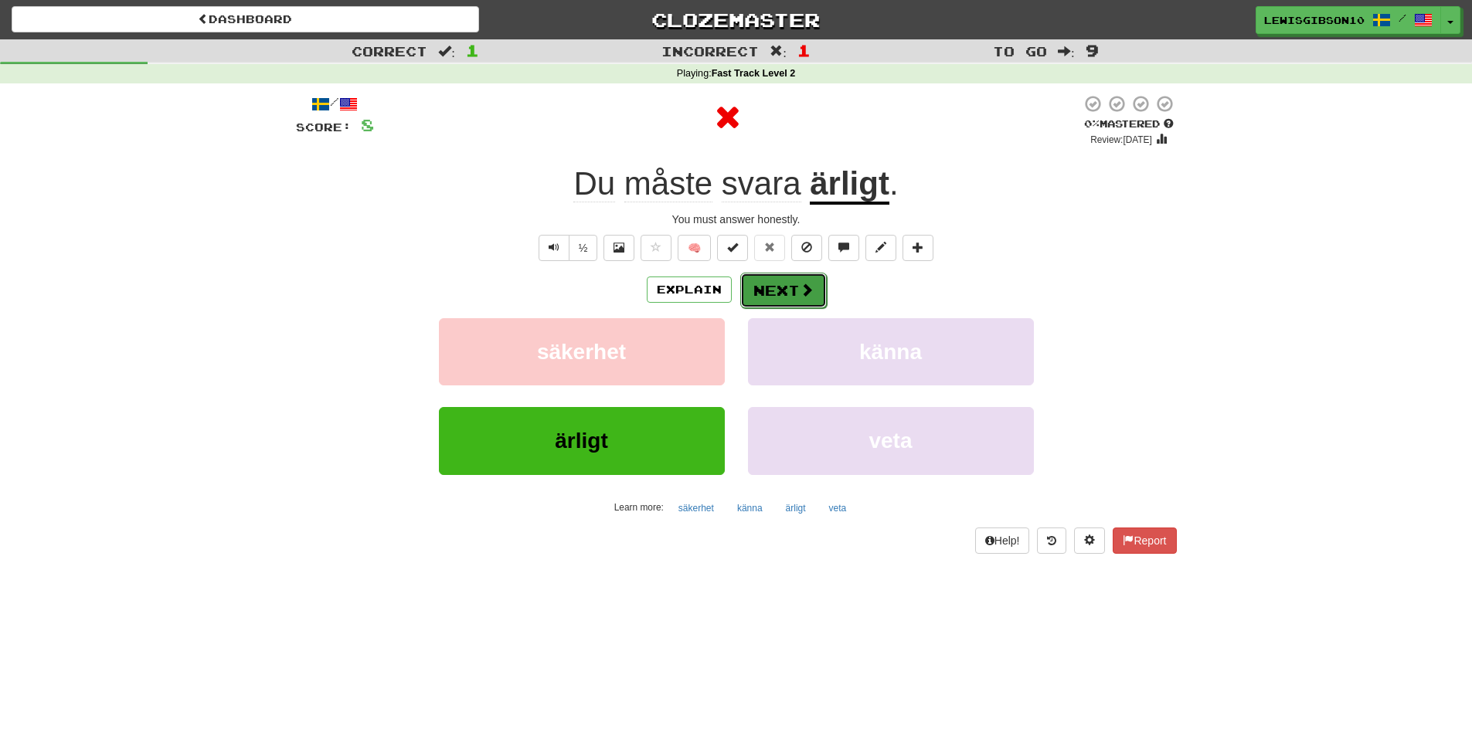
click at [775, 287] on button "Next" at bounding box center [783, 291] width 87 height 36
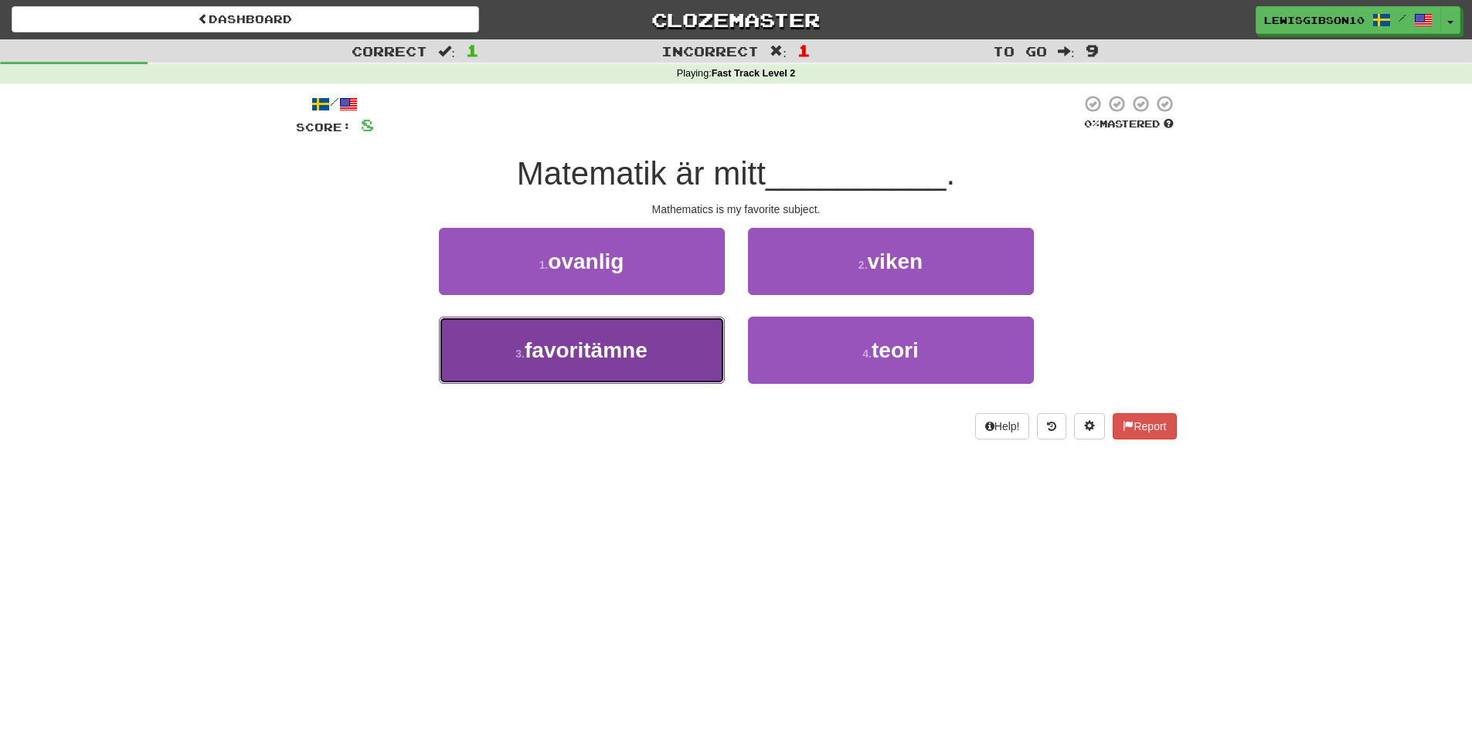
click at [689, 331] on button "3 . favoritämne" at bounding box center [582, 350] width 286 height 67
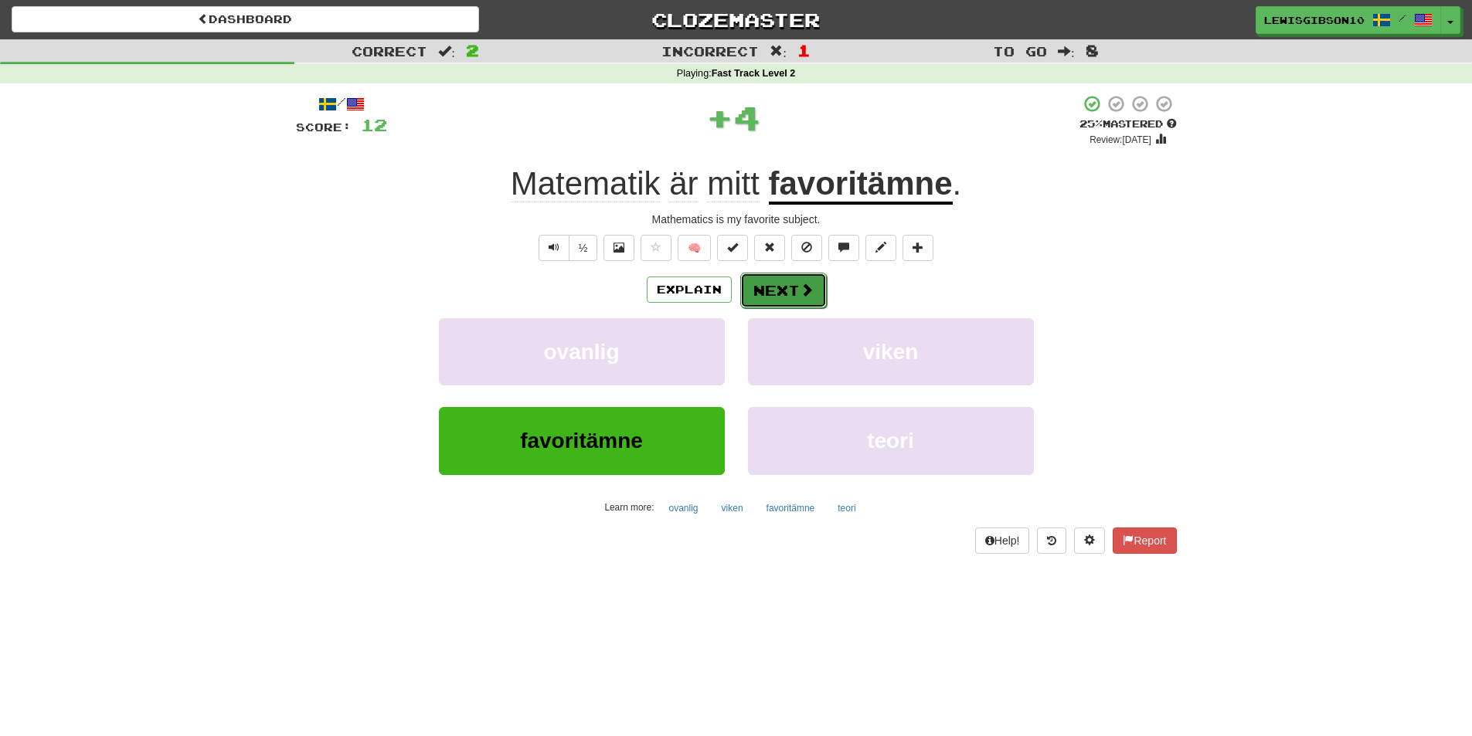
click at [771, 287] on button "Next" at bounding box center [783, 291] width 87 height 36
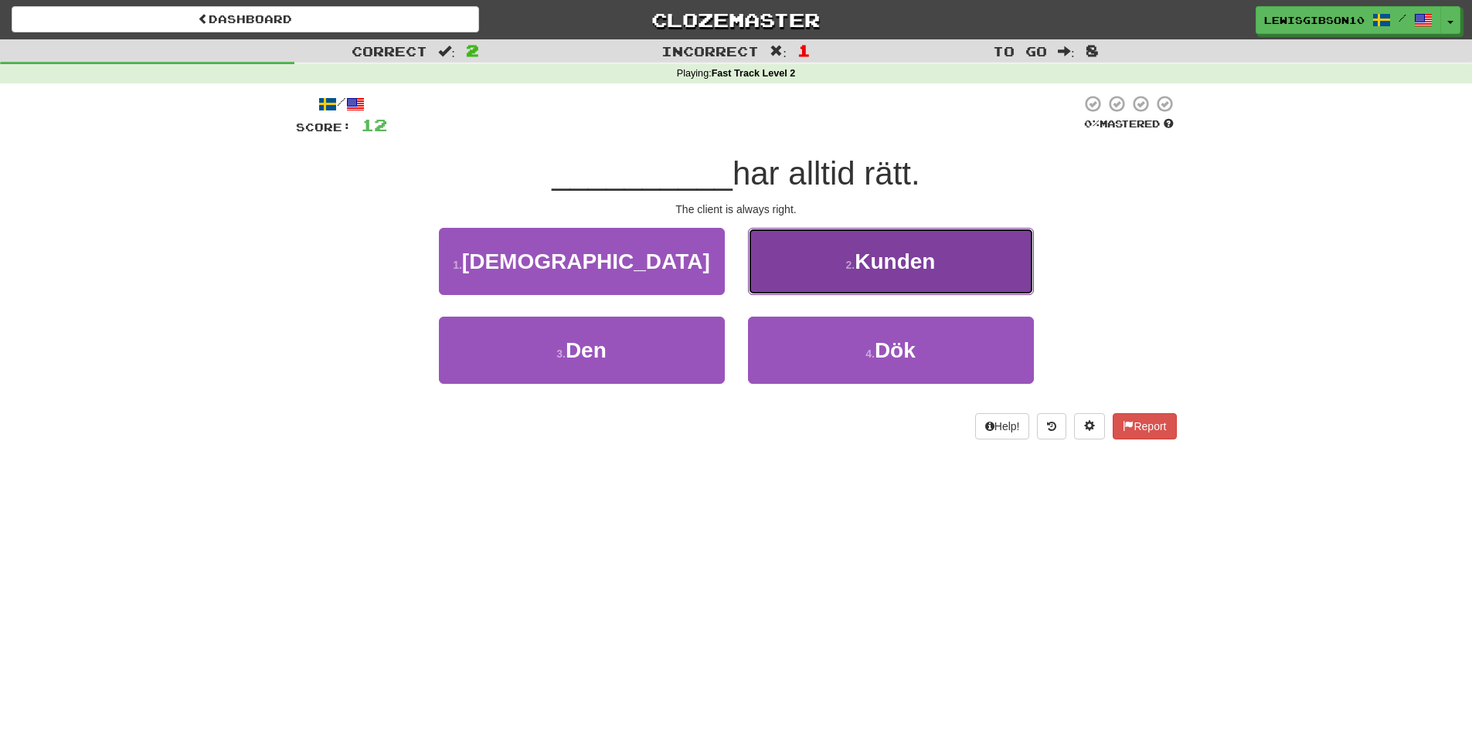
click at [771, 277] on button "2 . Kunden" at bounding box center [891, 261] width 286 height 67
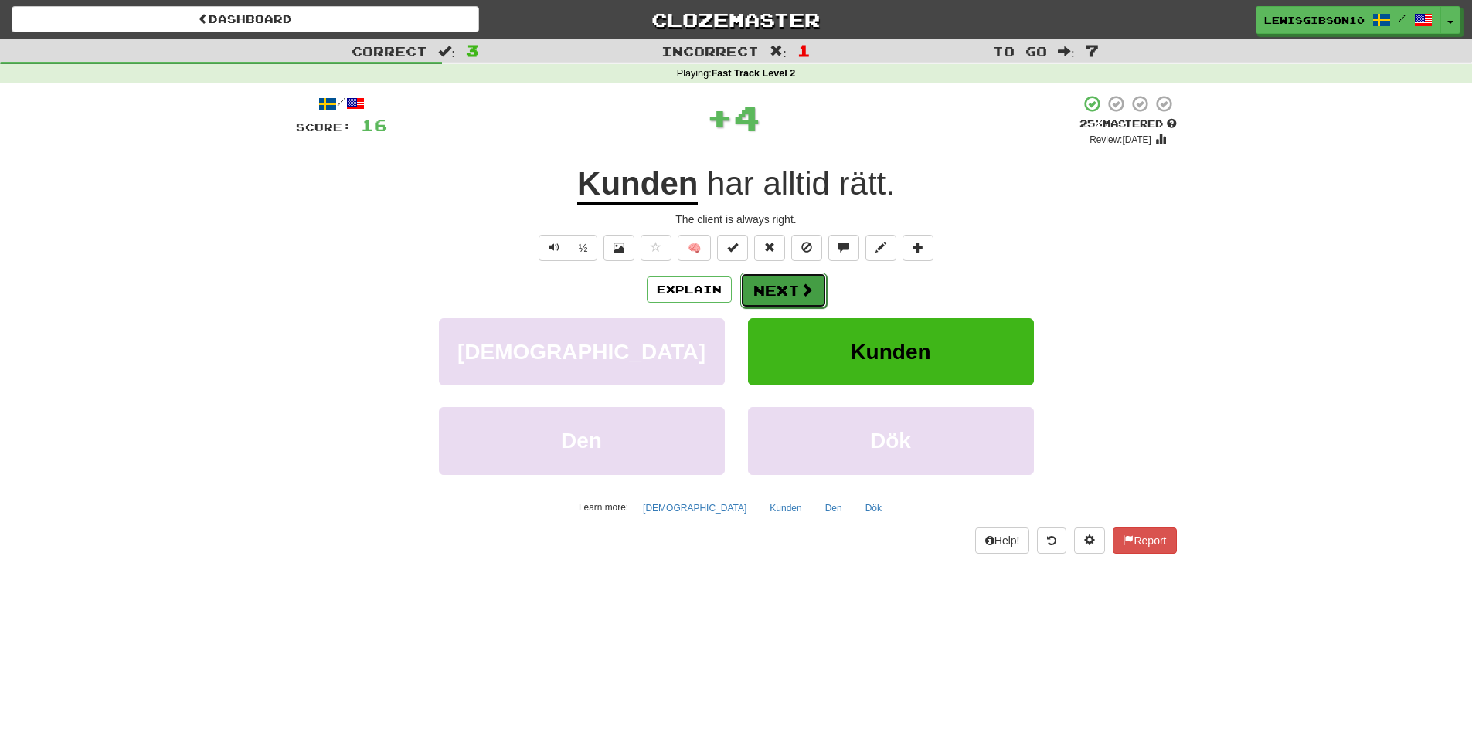
click at [762, 290] on button "Next" at bounding box center [783, 291] width 87 height 36
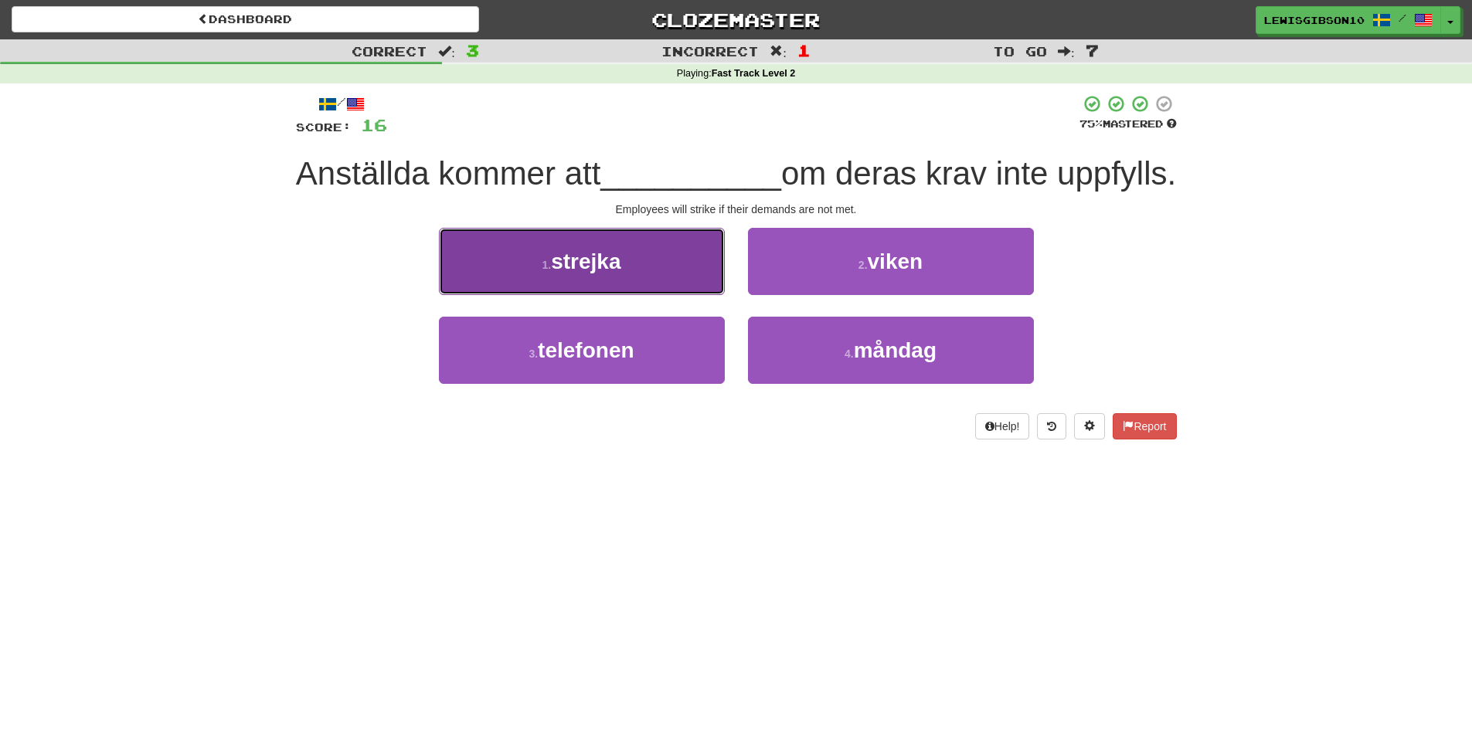
click at [676, 289] on button "1 . strejka" at bounding box center [582, 261] width 286 height 67
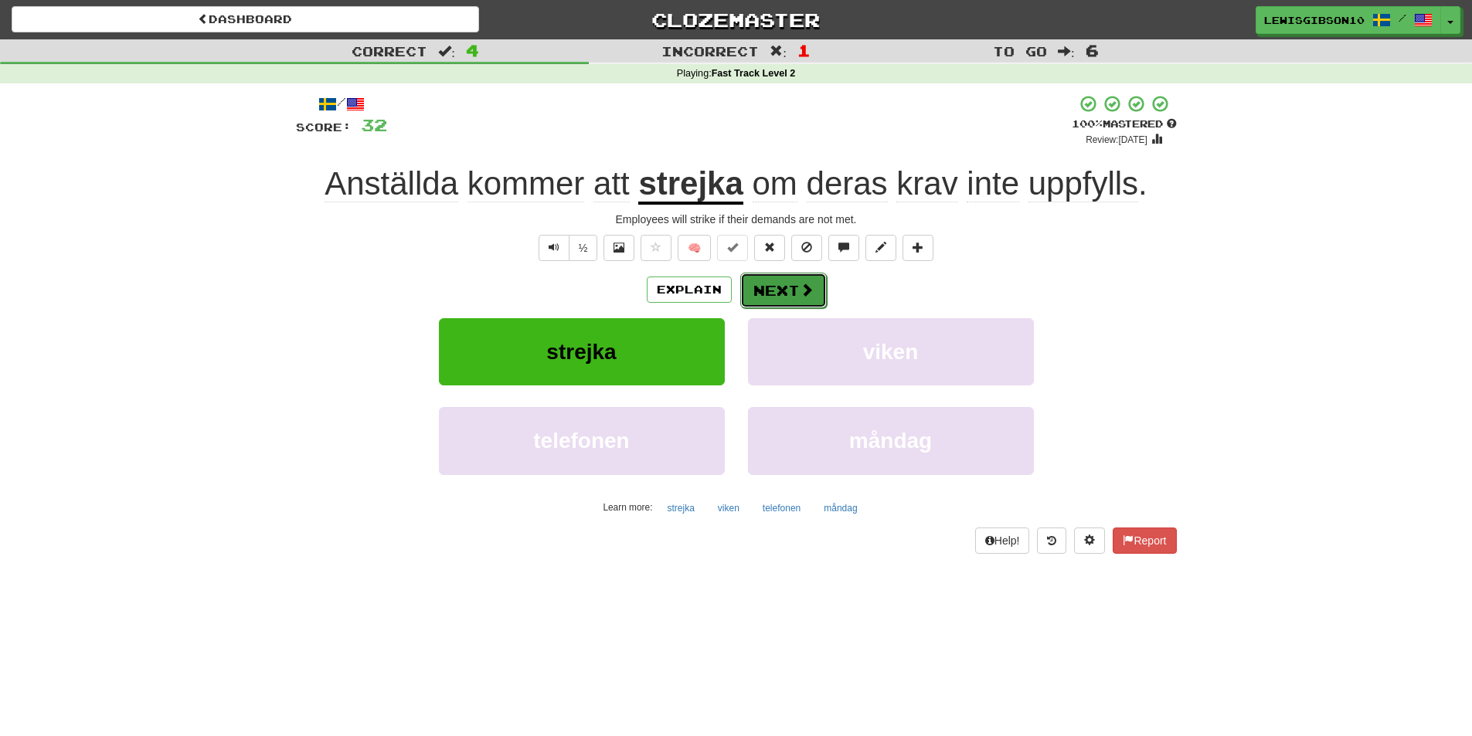
click at [792, 286] on button "Next" at bounding box center [783, 291] width 87 height 36
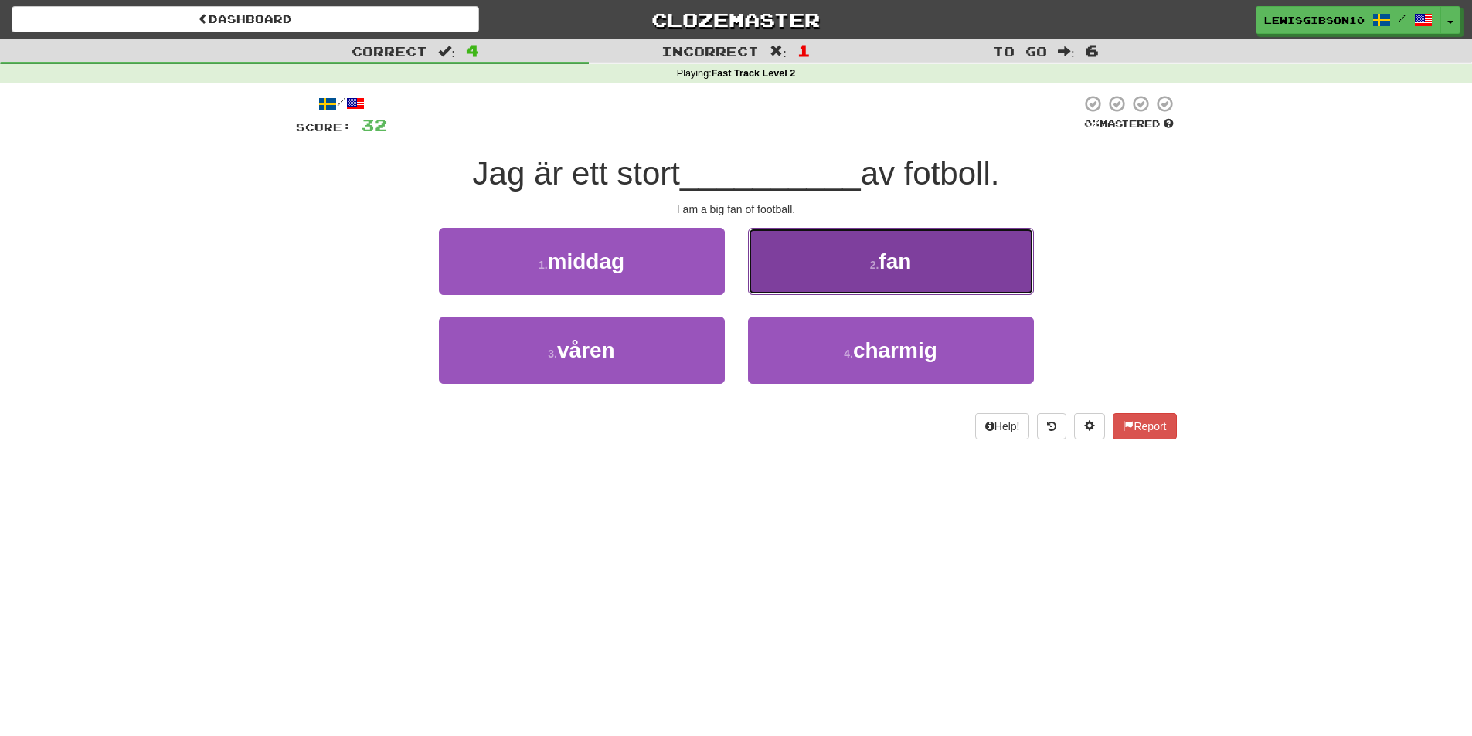
click at [817, 263] on button "2 . fan" at bounding box center [891, 261] width 286 height 67
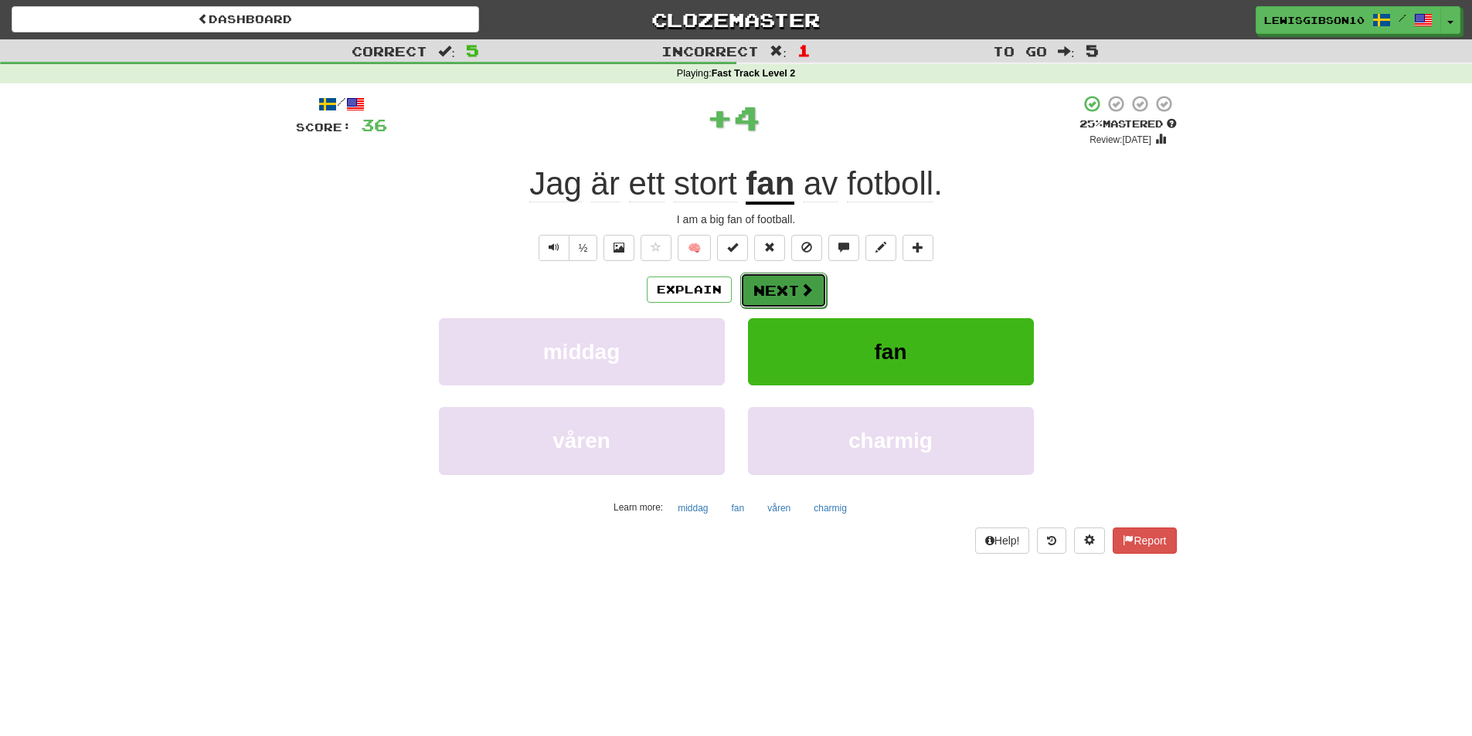
click at [801, 293] on span at bounding box center [807, 290] width 14 height 14
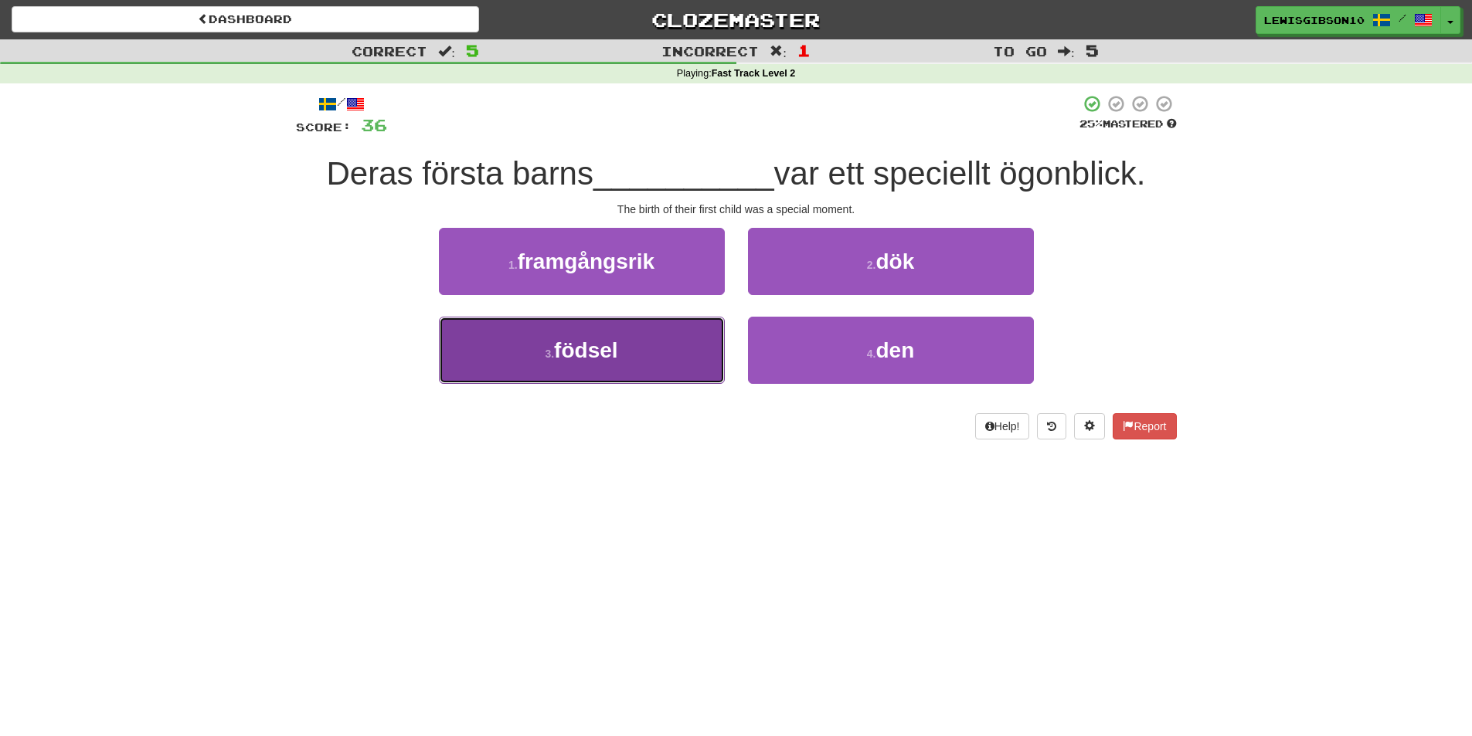
click at [616, 326] on button "3 . födsel" at bounding box center [582, 350] width 286 height 67
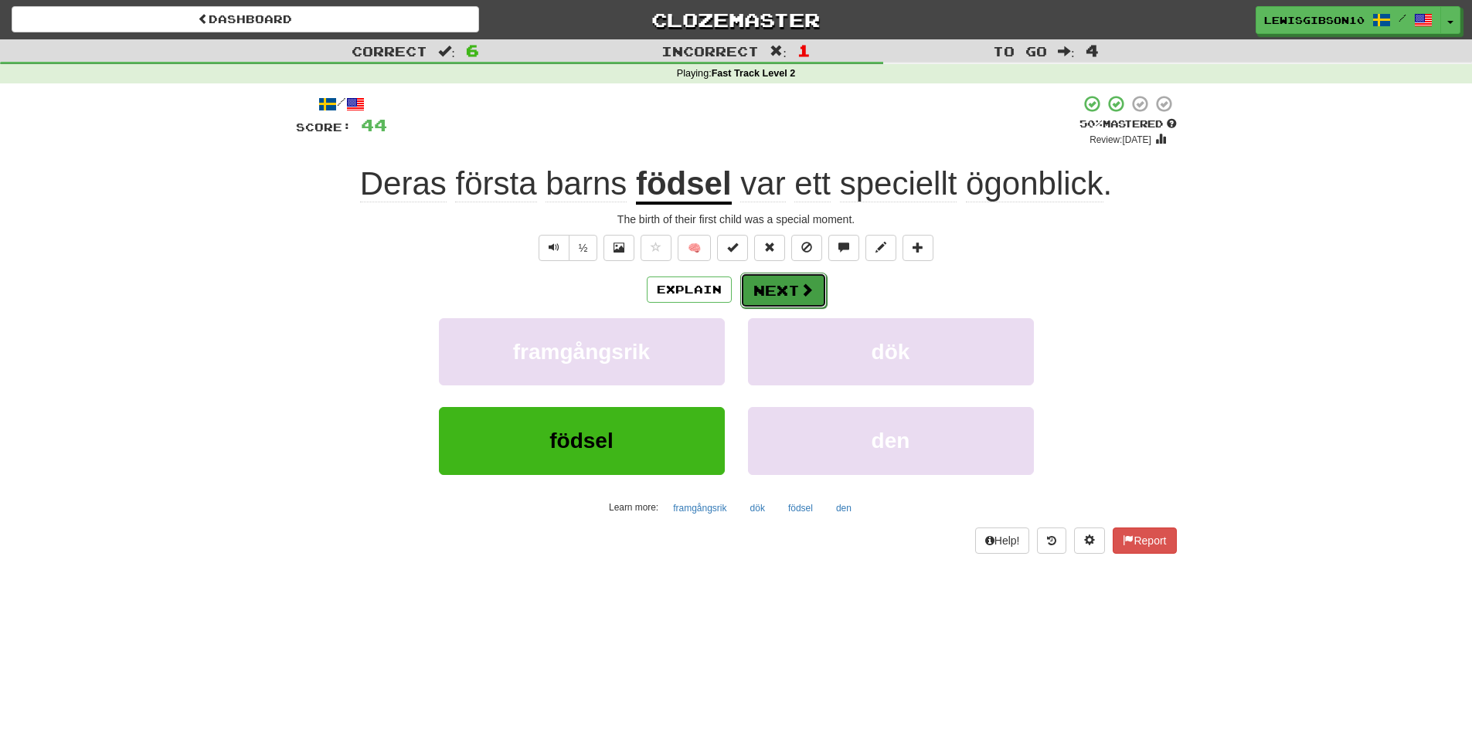
click at [783, 284] on button "Next" at bounding box center [783, 291] width 87 height 36
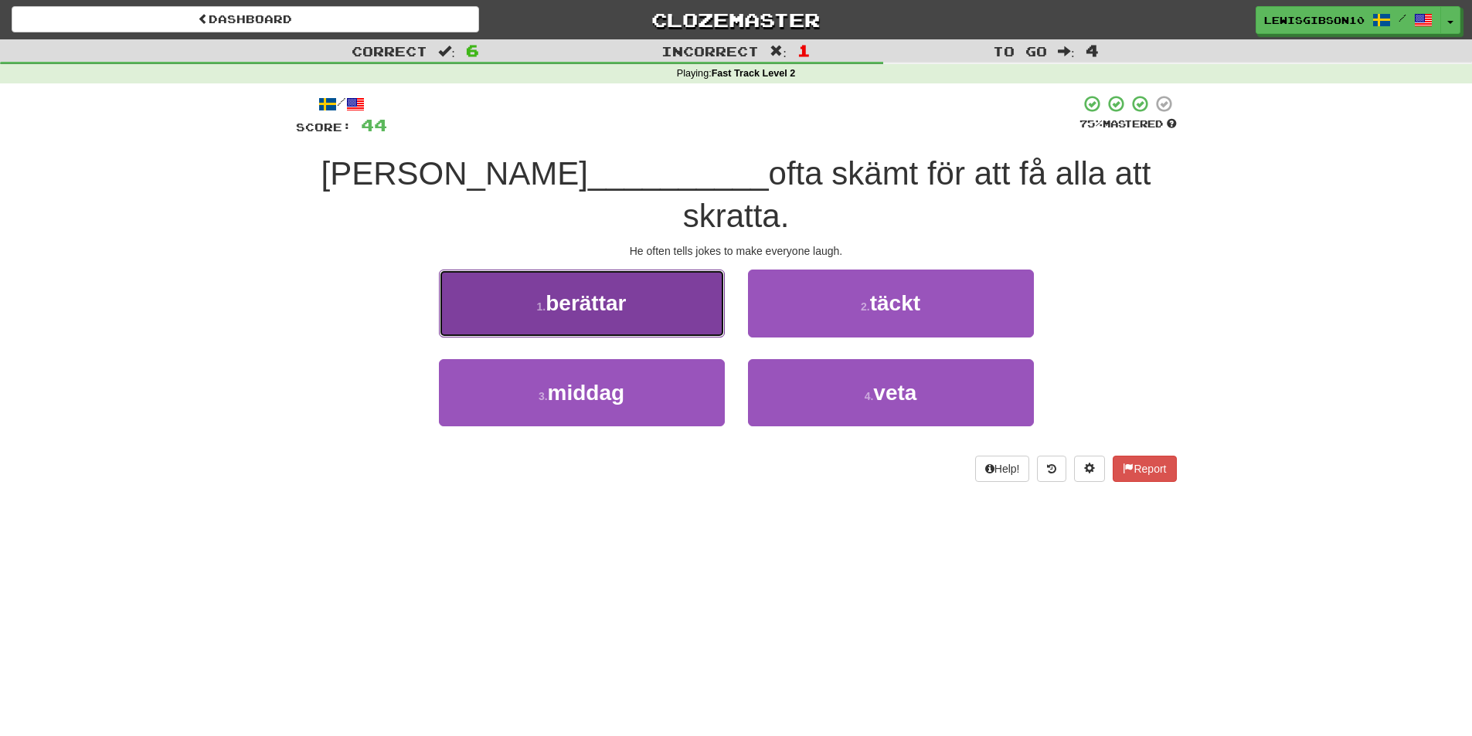
click at [710, 286] on button "1 . berättar" at bounding box center [582, 303] width 286 height 67
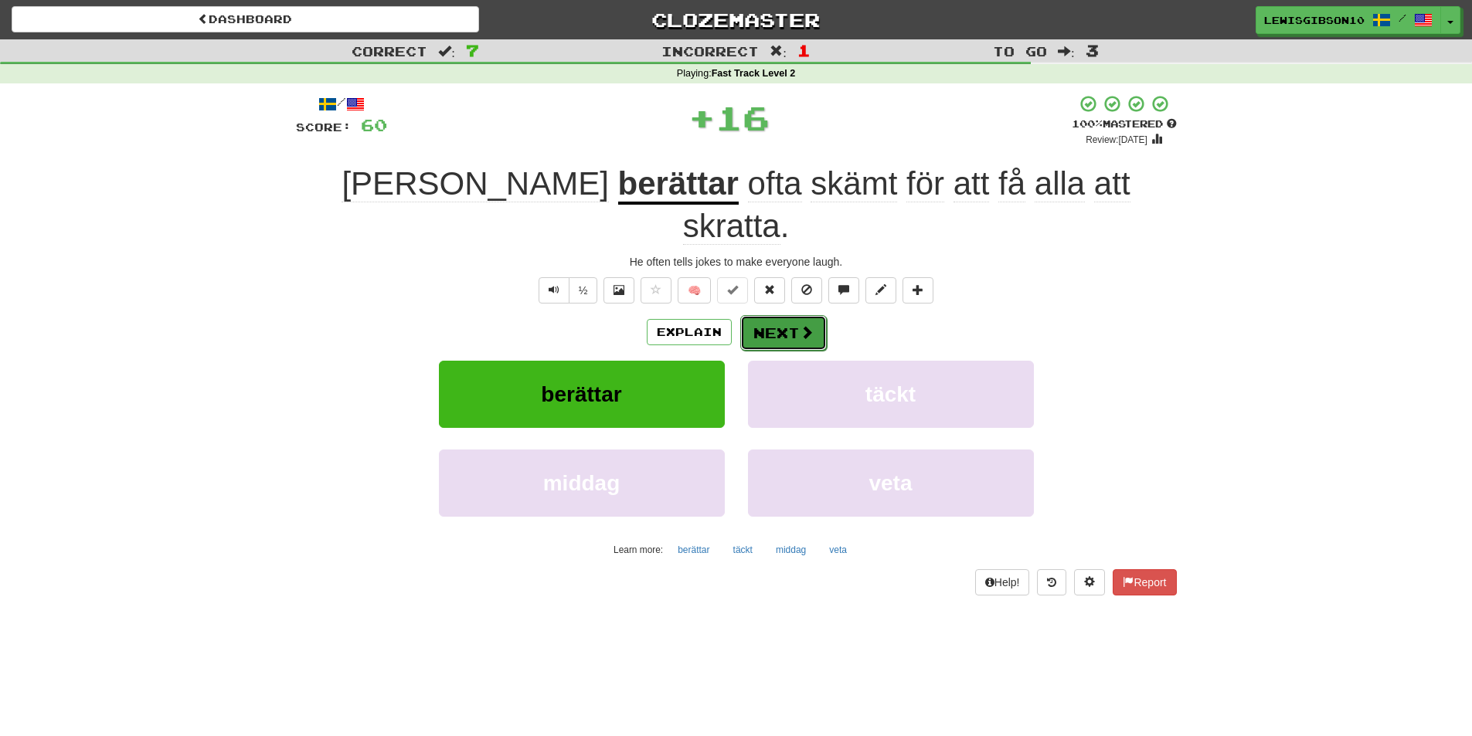
click at [766, 315] on button "Next" at bounding box center [783, 333] width 87 height 36
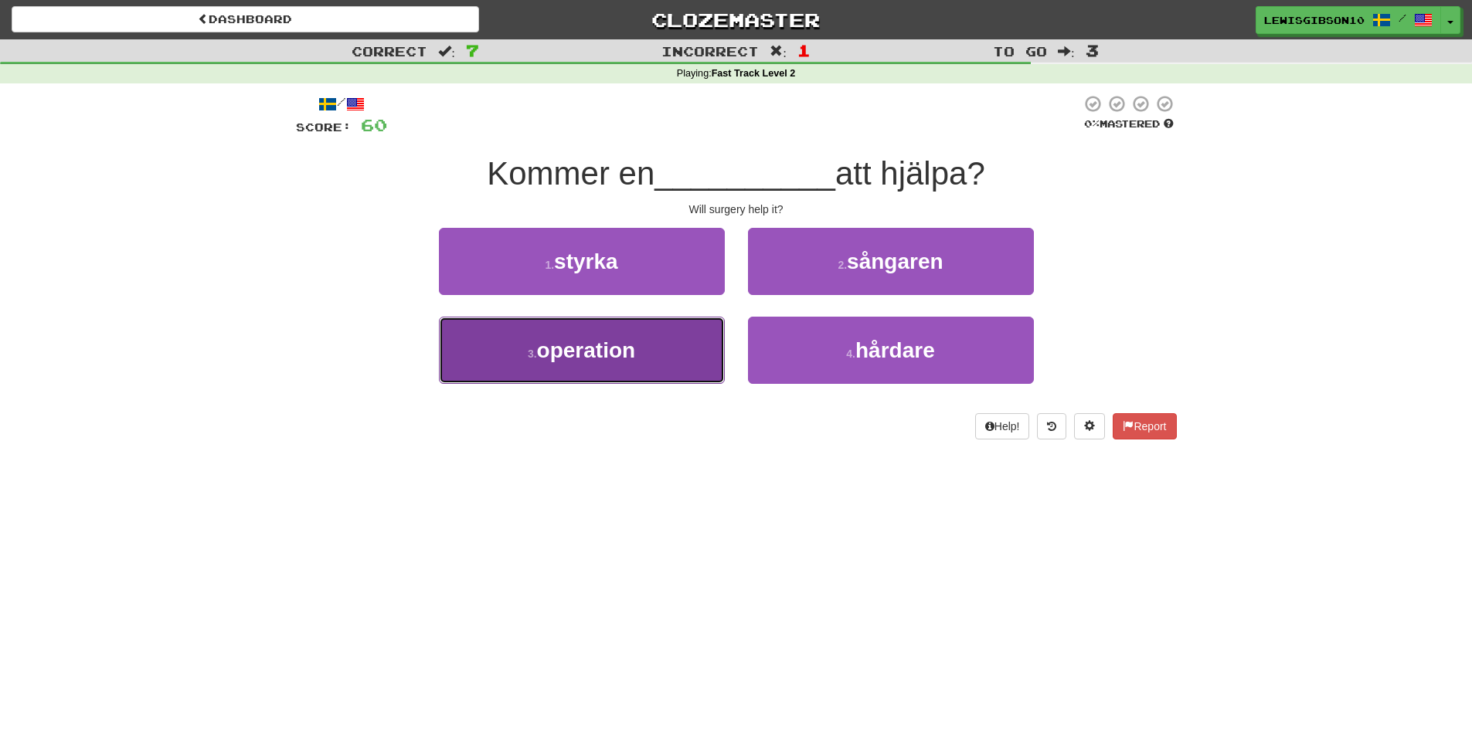
click at [691, 346] on button "3 . operation" at bounding box center [582, 350] width 286 height 67
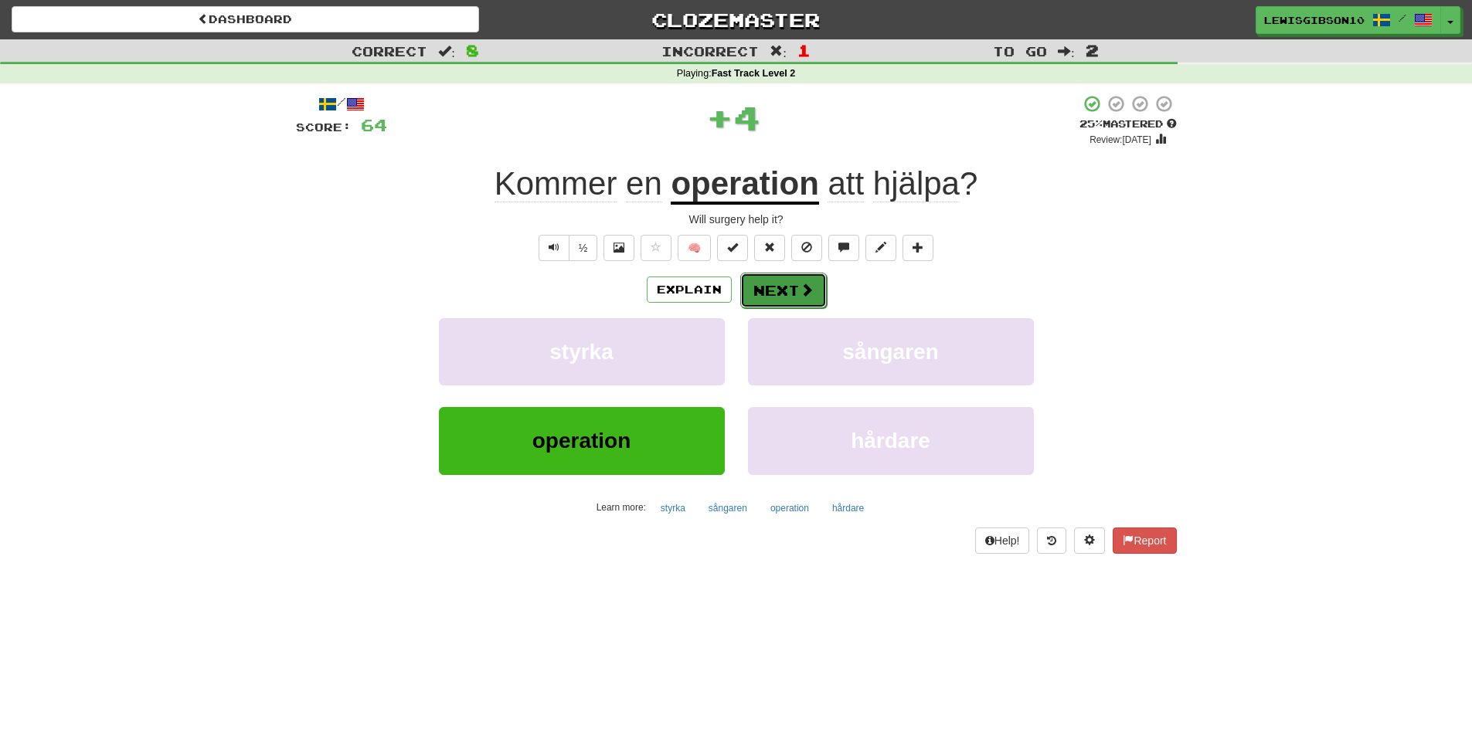
click at [786, 294] on button "Next" at bounding box center [783, 291] width 87 height 36
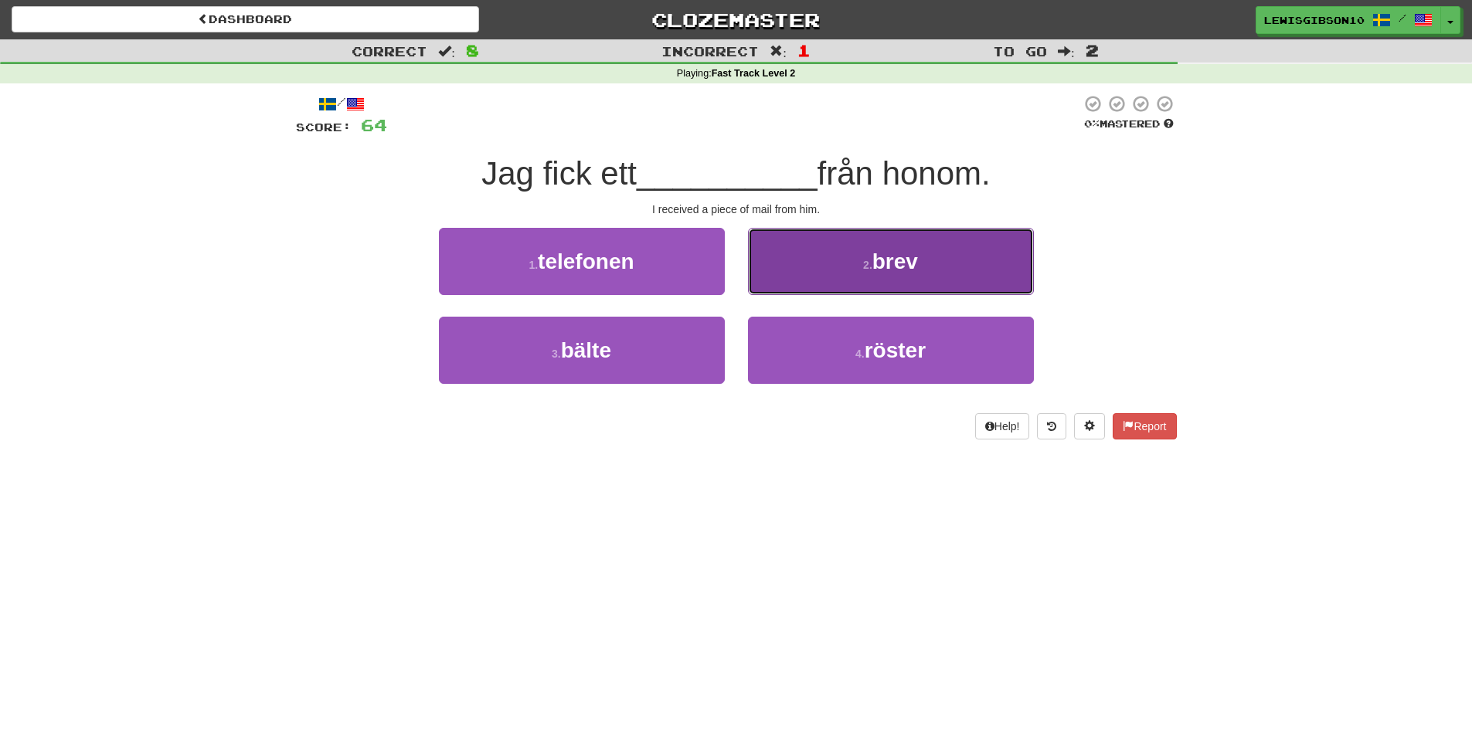
click at [813, 273] on button "2 . brev" at bounding box center [891, 261] width 286 height 67
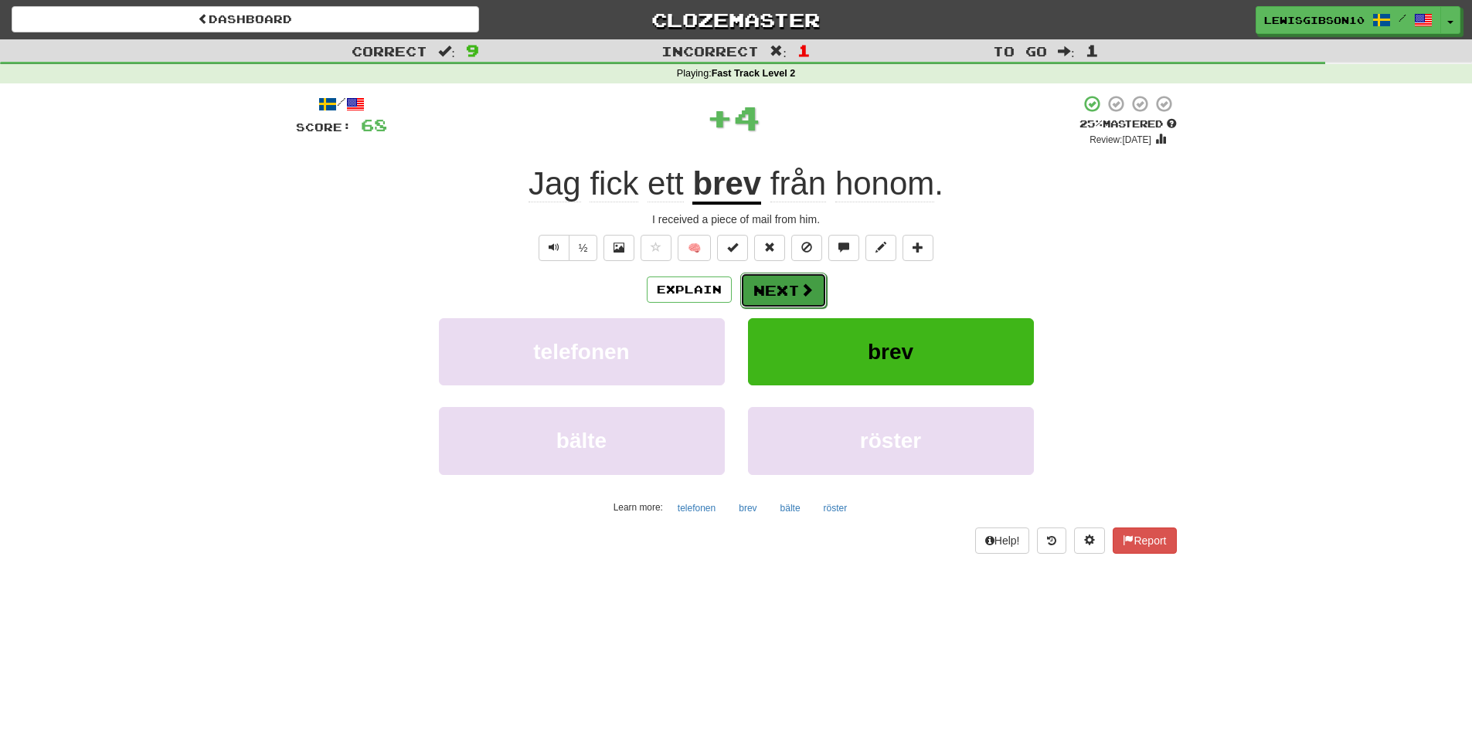
click at [773, 284] on button "Next" at bounding box center [783, 291] width 87 height 36
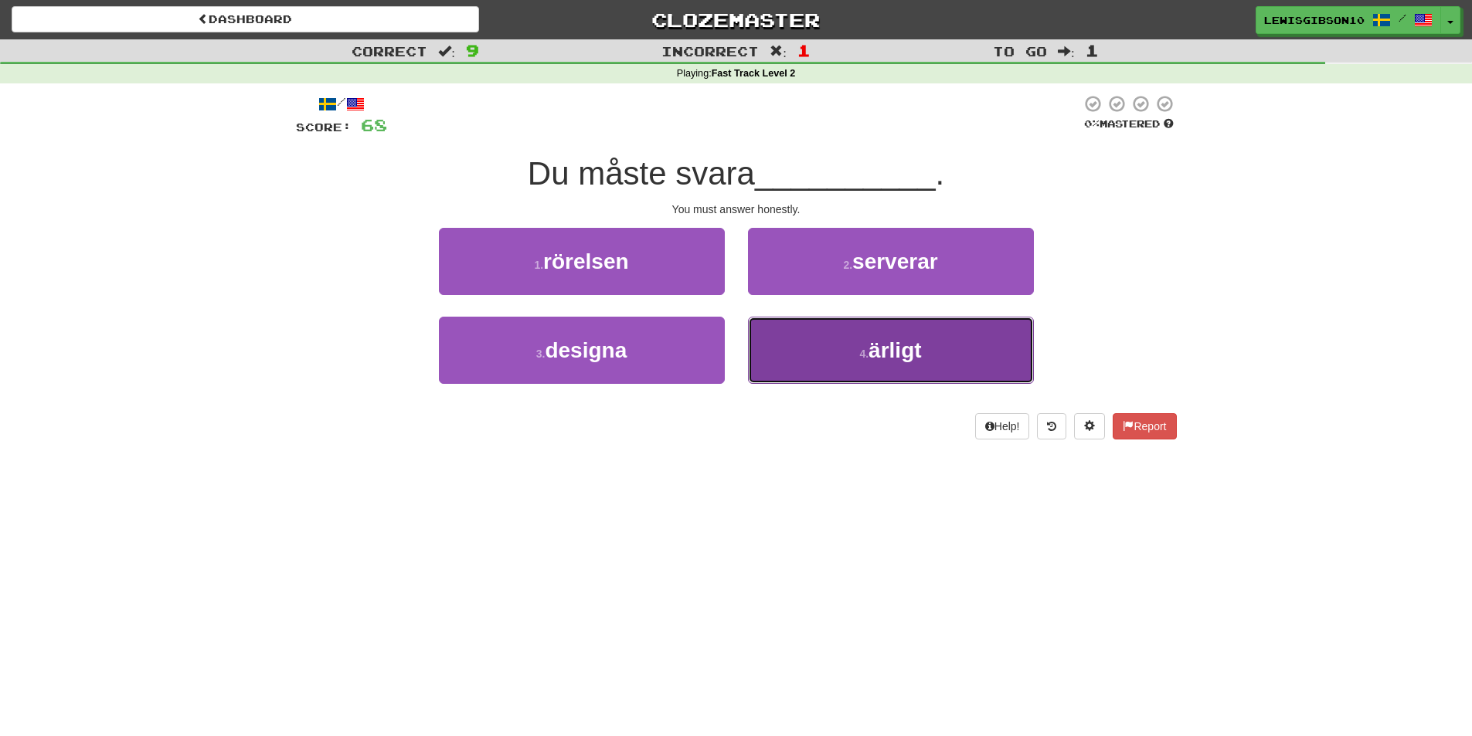
click at [794, 333] on button "4 . ärligt" at bounding box center [891, 350] width 286 height 67
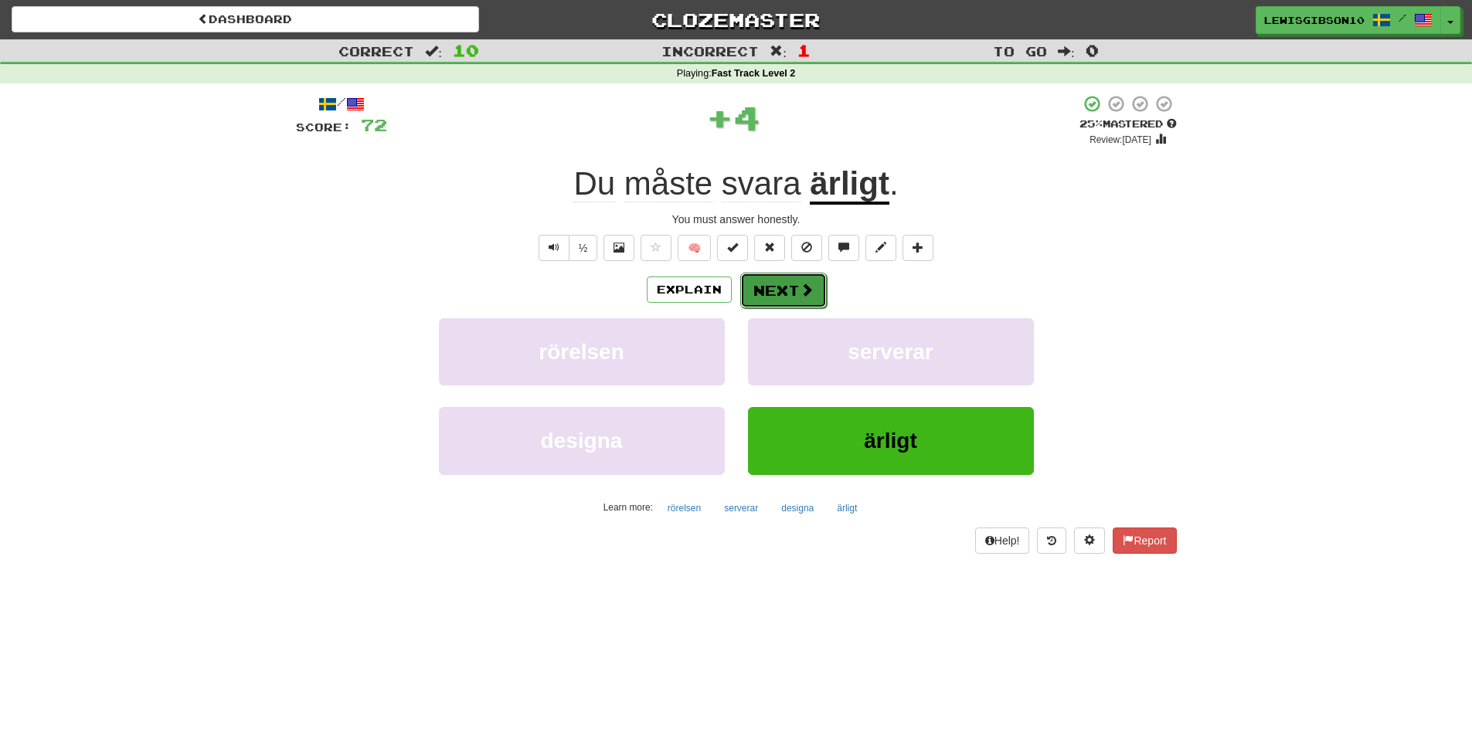
click at [800, 285] on span at bounding box center [807, 290] width 14 height 14
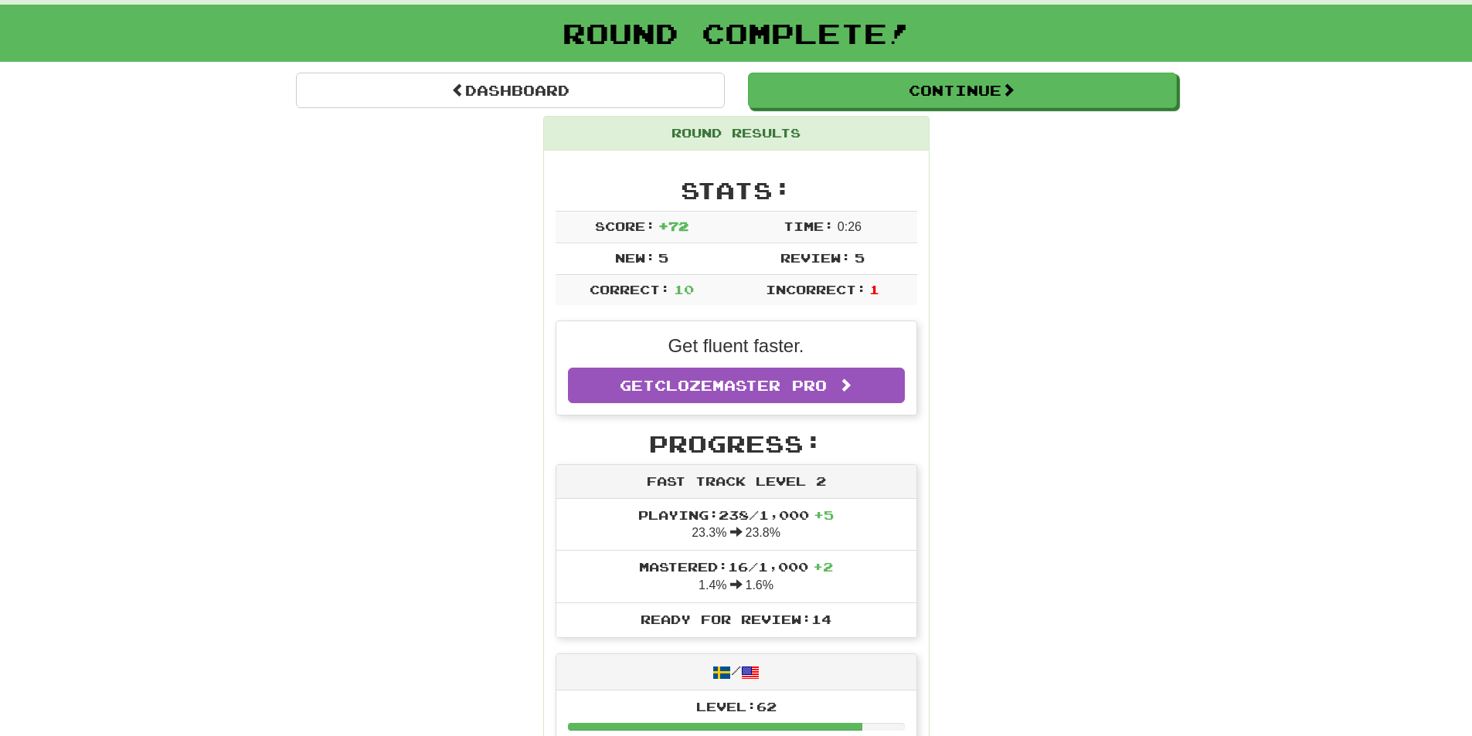
scroll to position [154, 0]
